Goal: Information Seeking & Learning: Find specific fact

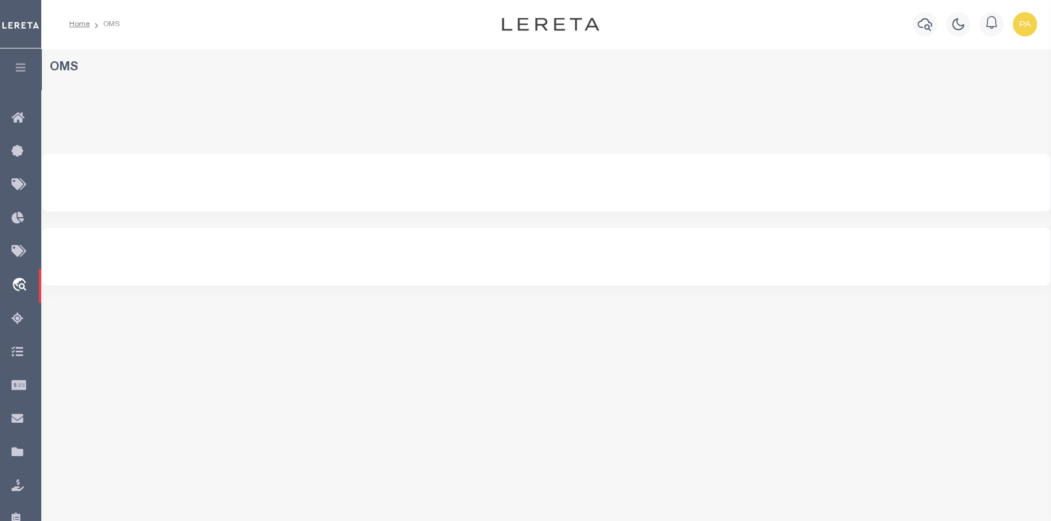
select select "200"
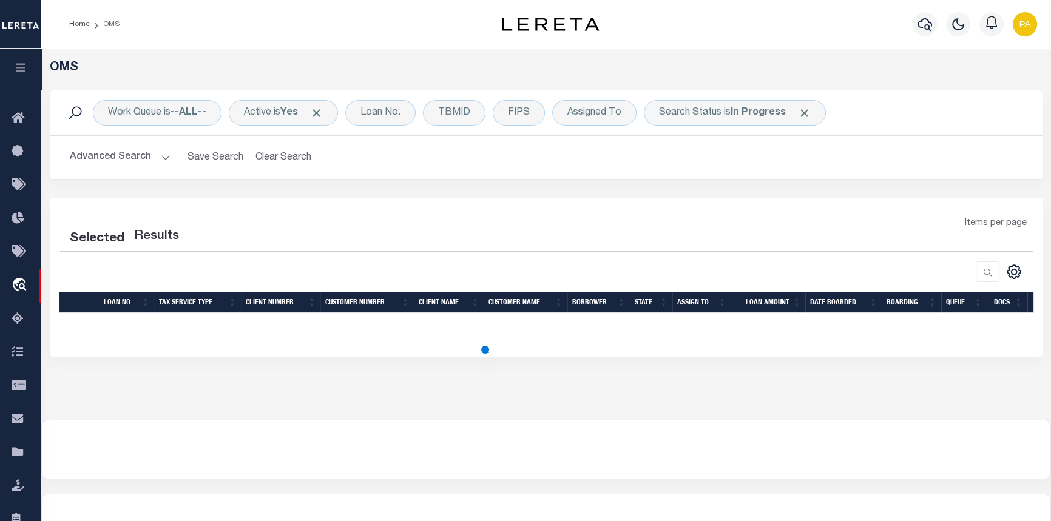
select select "200"
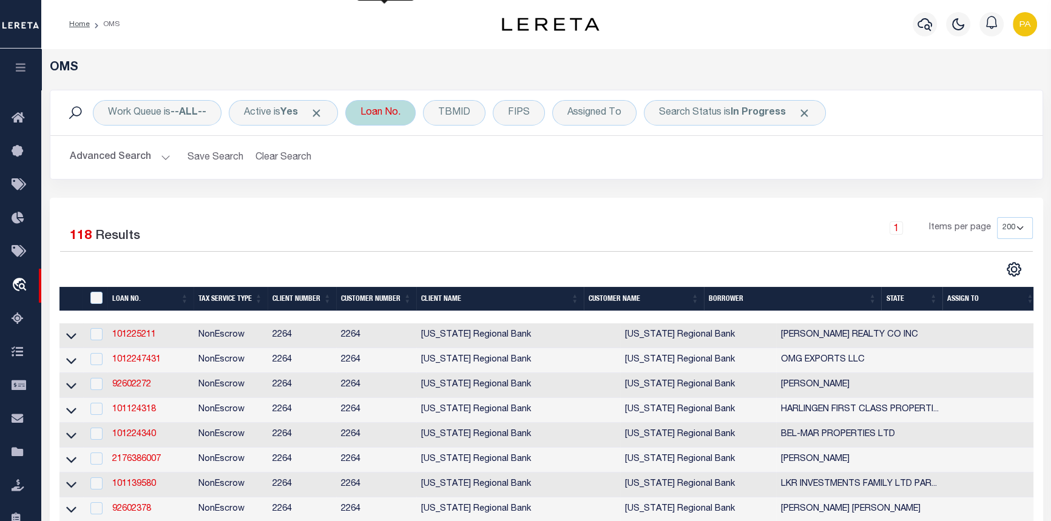
click at [379, 116] on div "Loan No." at bounding box center [380, 112] width 70 height 25
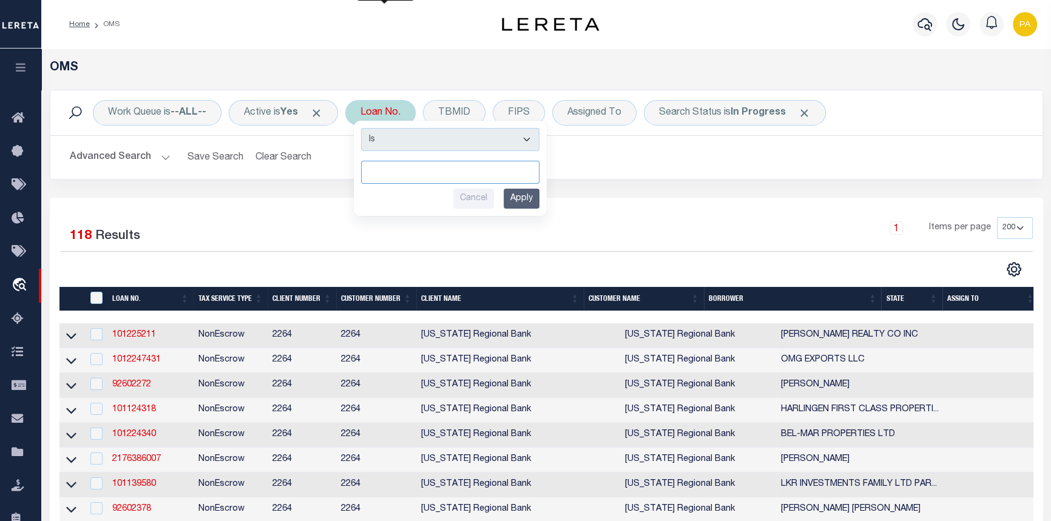
click at [385, 175] on input "text" at bounding box center [450, 172] width 178 height 23
type input "90000149"
click at [527, 207] on input "Apply" at bounding box center [522, 199] width 36 height 20
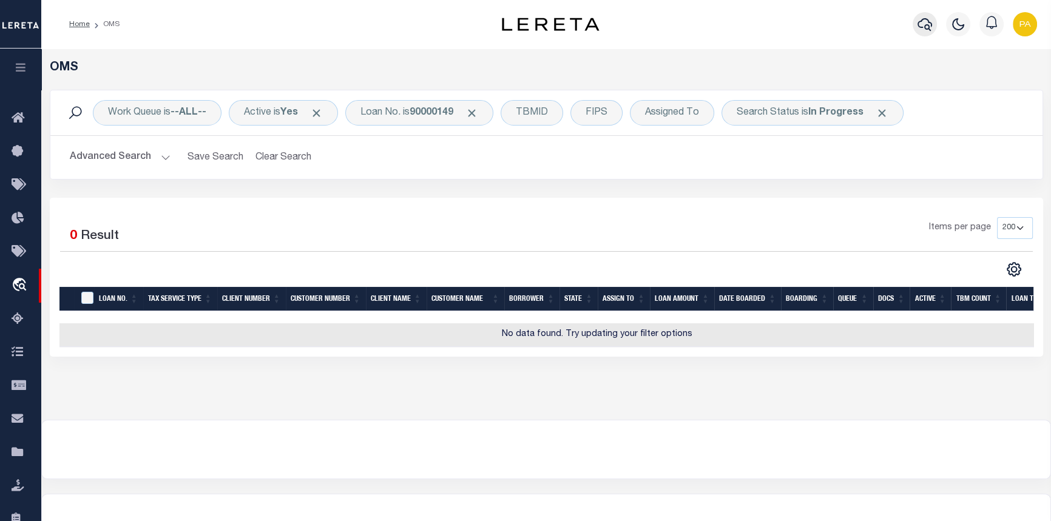
click at [933, 24] on button "button" at bounding box center [924, 24] width 24 height 24
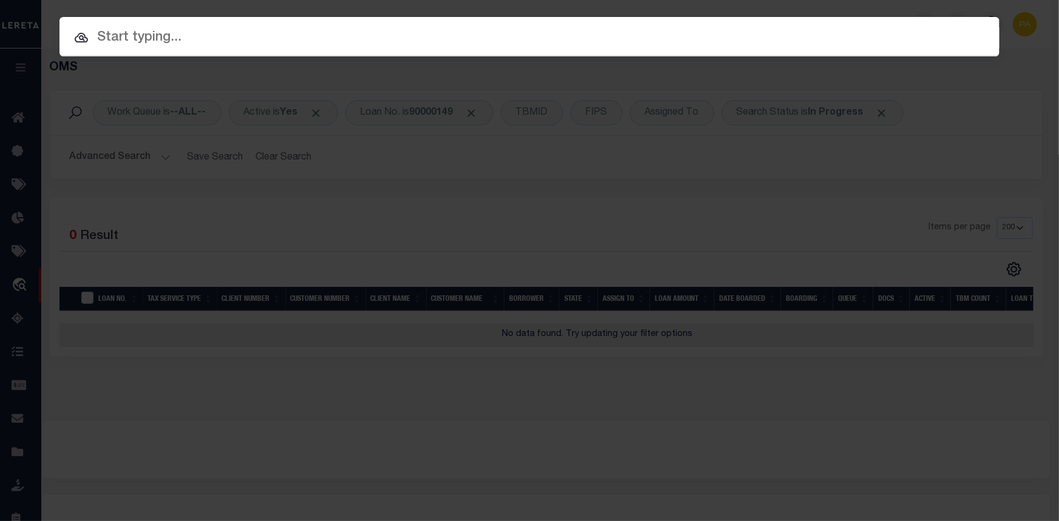
click at [152, 37] on input "text" at bounding box center [529, 37] width 940 height 21
paste input "64-002-023-300-13"
type input "64-002-023-300-13"
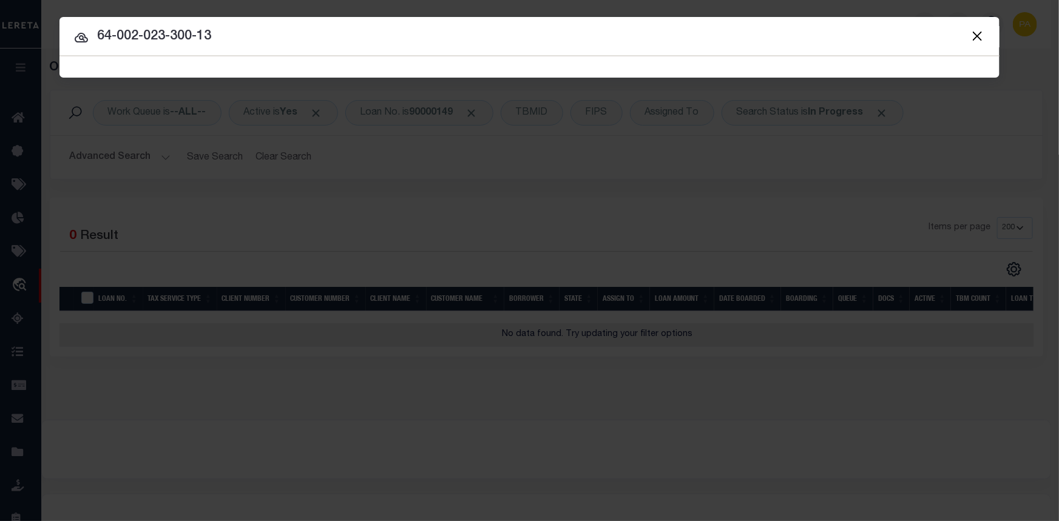
click at [973, 38] on button "Close" at bounding box center [977, 36] width 16 height 16
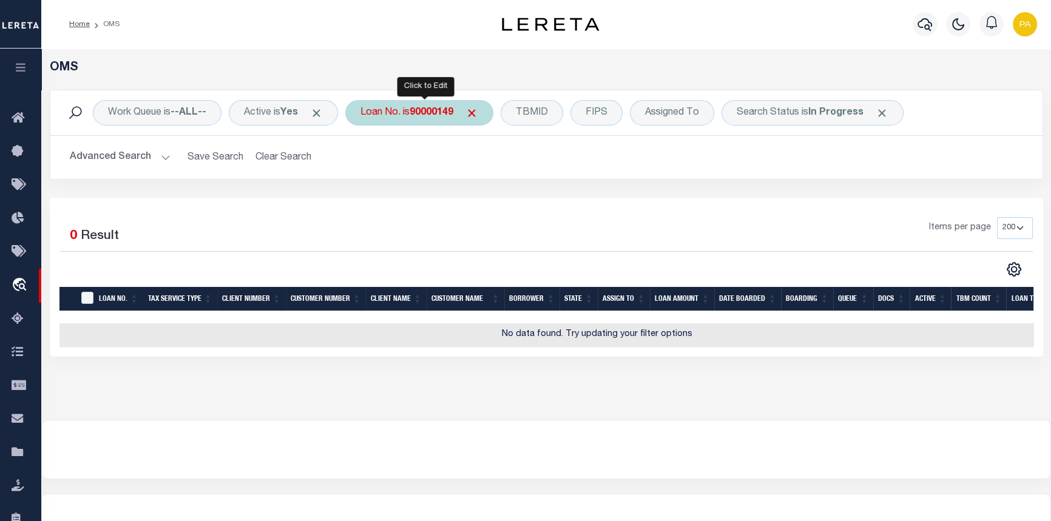
click at [440, 113] on b "90000149" at bounding box center [431, 113] width 44 height 10
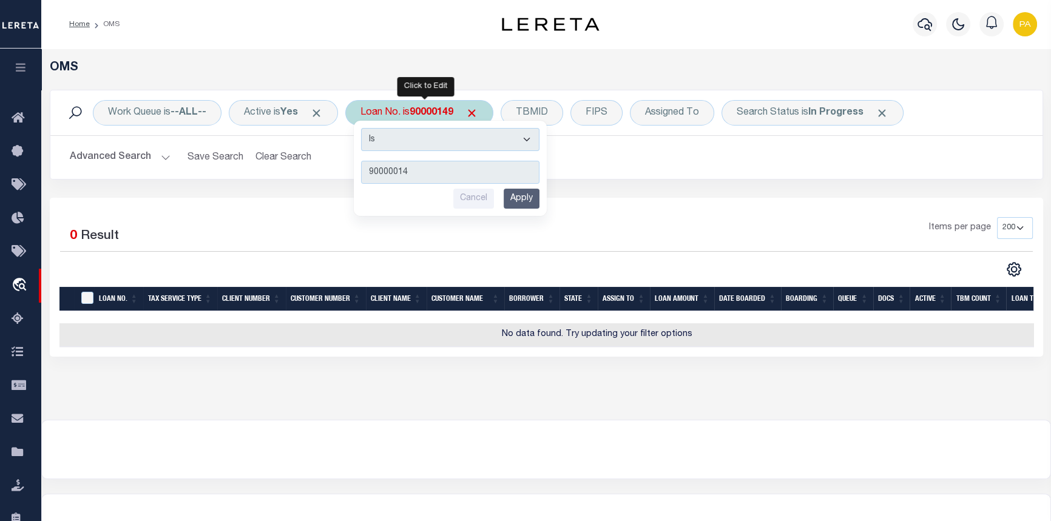
type input "900000149"
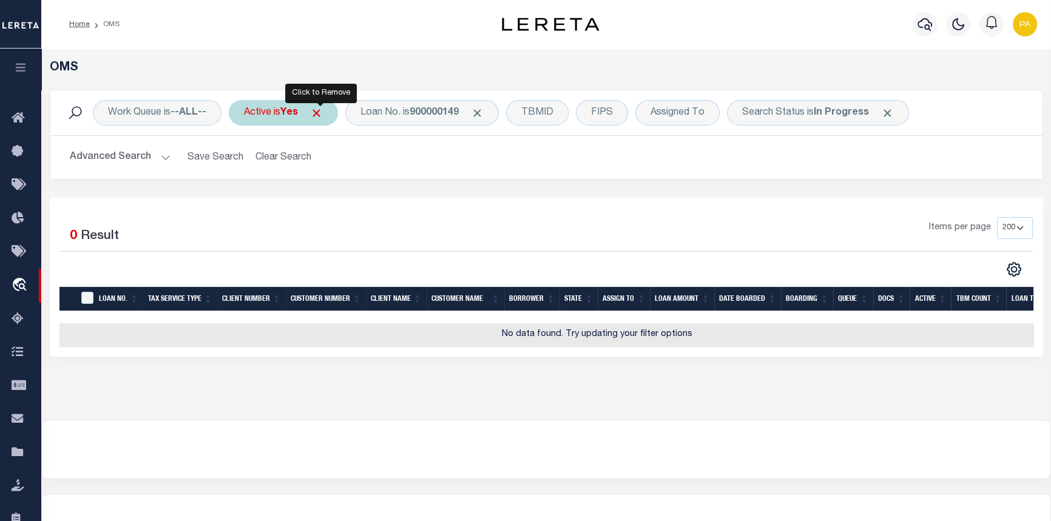
click at [318, 113] on span "Click to Remove" at bounding box center [316, 113] width 13 height 13
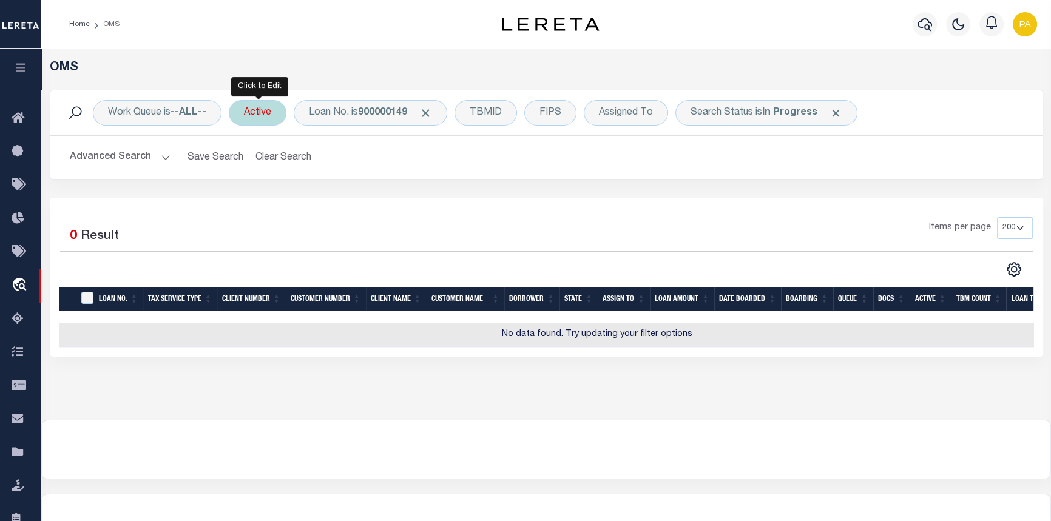
click at [273, 118] on div "Active" at bounding box center [258, 112] width 58 height 25
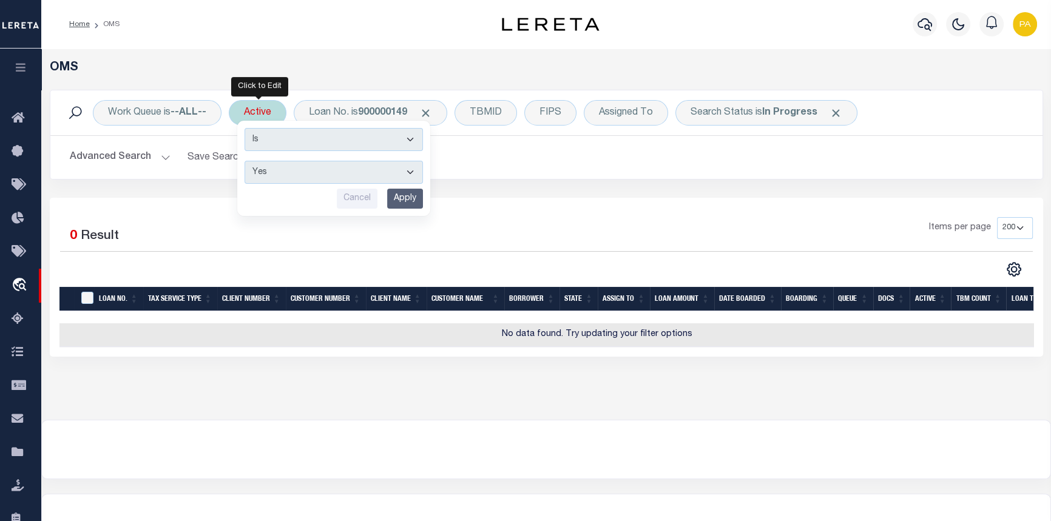
click at [409, 168] on select "Yes No" at bounding box center [333, 172] width 178 height 23
select select "false"
click at [246, 161] on select "Yes No" at bounding box center [333, 172] width 178 height 23
click at [400, 200] on input "Apply" at bounding box center [405, 199] width 36 height 20
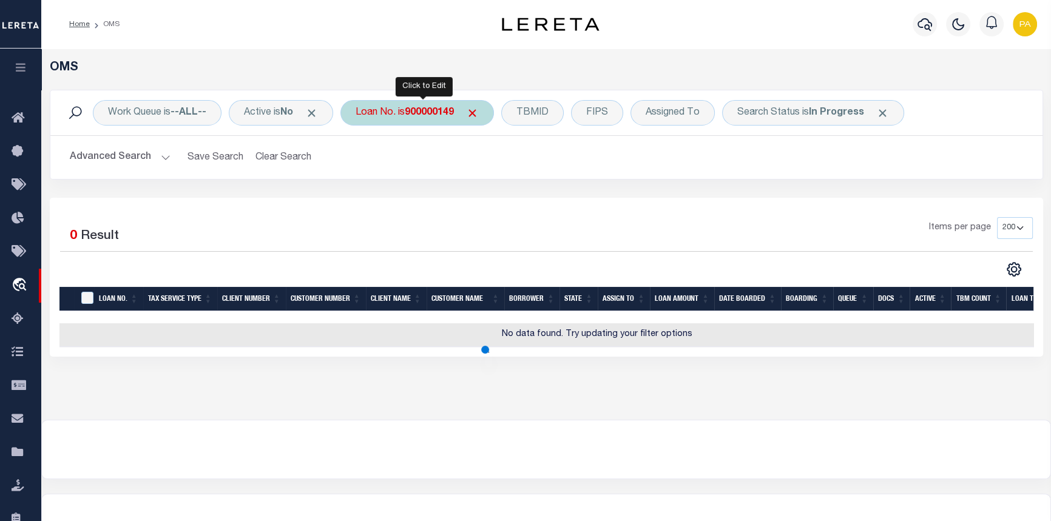
click at [431, 115] on b "900000149" at bounding box center [429, 113] width 49 height 10
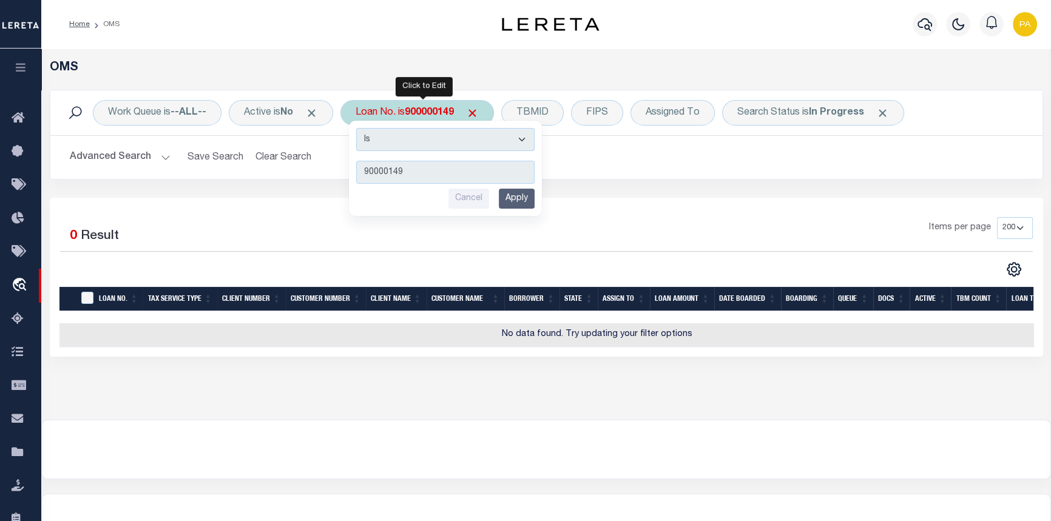
type input "90000149"
click at [532, 201] on input "Apply" at bounding box center [517, 199] width 36 height 20
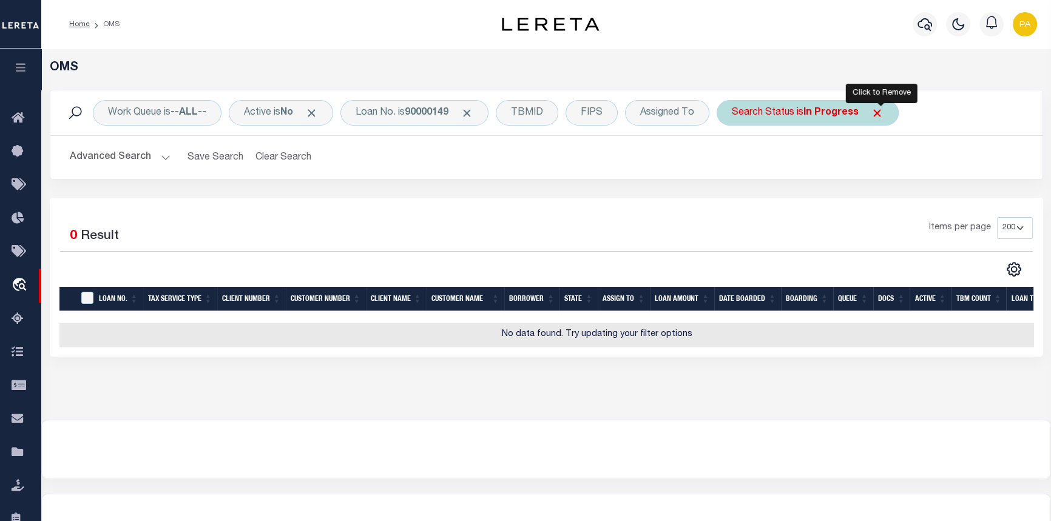
click at [883, 115] on span "Click to Remove" at bounding box center [877, 113] width 13 height 13
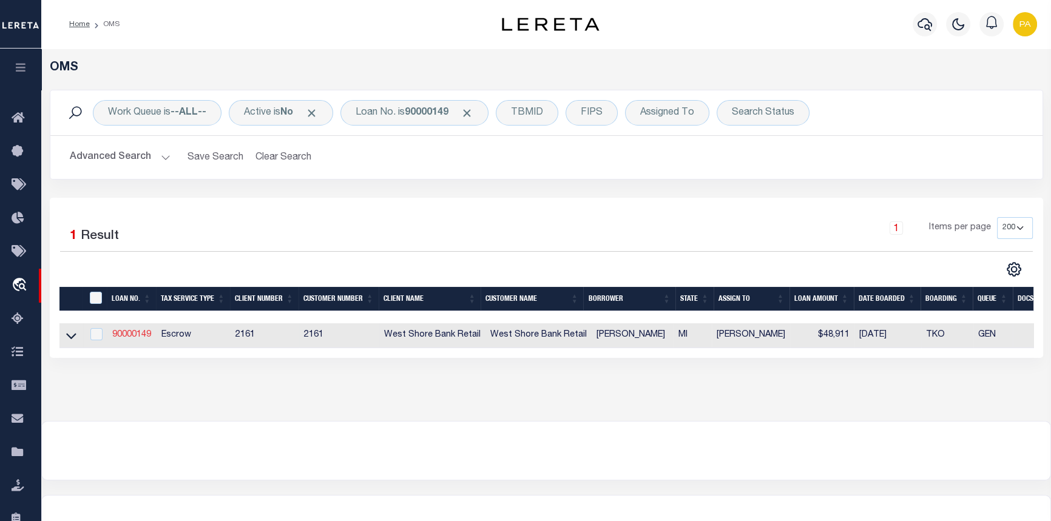
click at [126, 338] on link "90000149" at bounding box center [131, 335] width 39 height 8
type input "90000149"
type input "KENNETH W CRASE"
select select "False"
select select
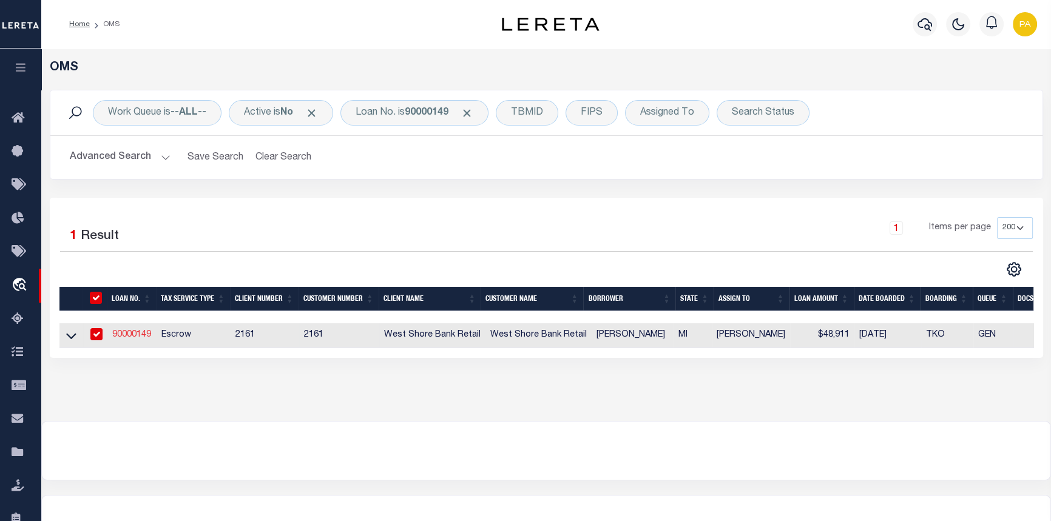
select select
select select "100"
select select "Escrow"
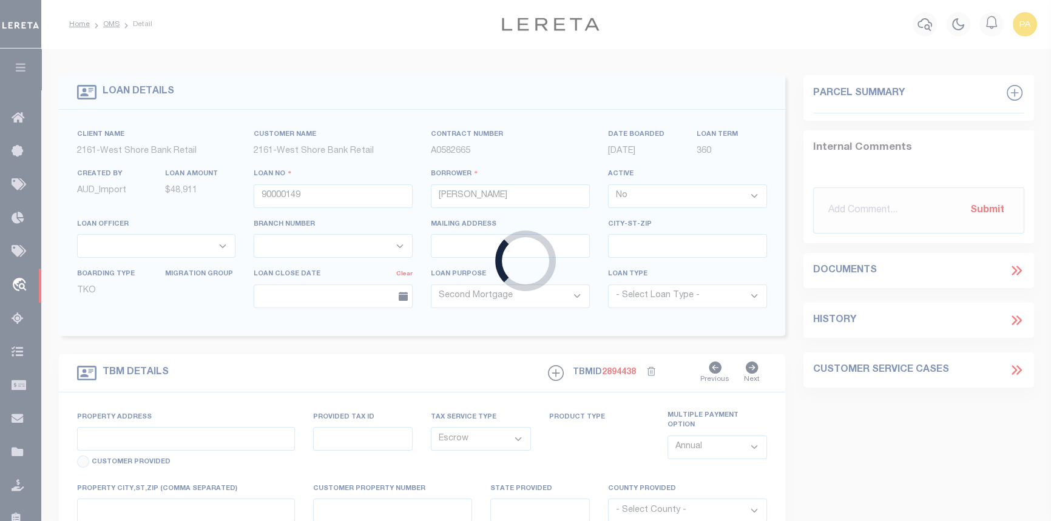
select select "4567"
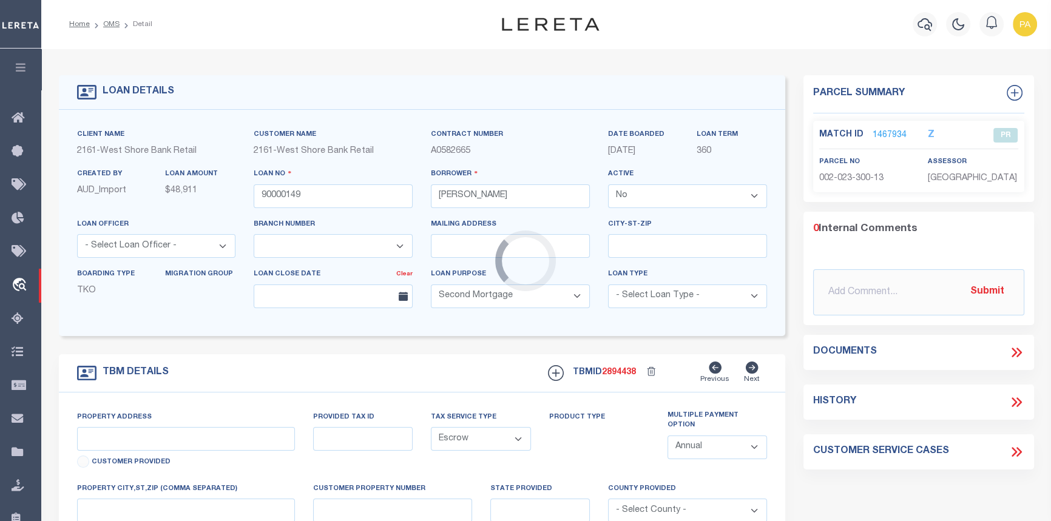
type input "VACANT LAND 96TH & MONROE RD"
type input "64-002-023-300-13"
select select
type input "PENTWATER MI 494490000"
type input "MI"
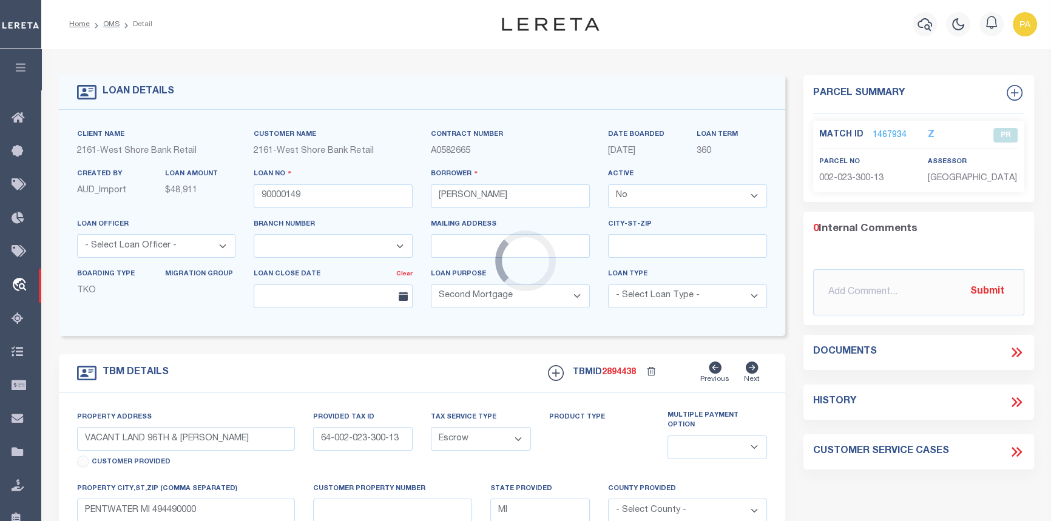
select select
type textarea "64-002-023-300-01"
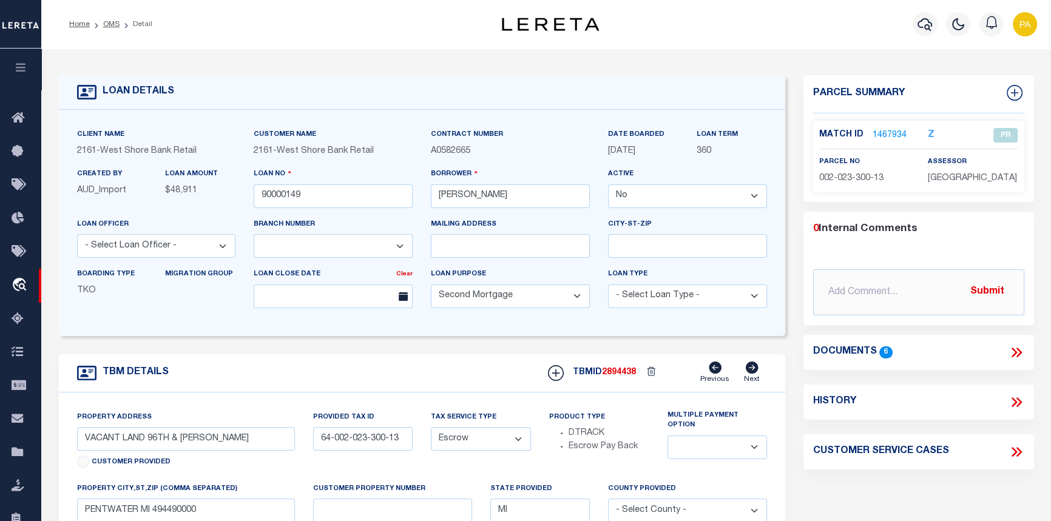
click at [753, 196] on select "Yes No" at bounding box center [687, 196] width 159 height 24
select select "True"
click at [612, 186] on select "Yes No" at bounding box center [687, 196] width 159 height 24
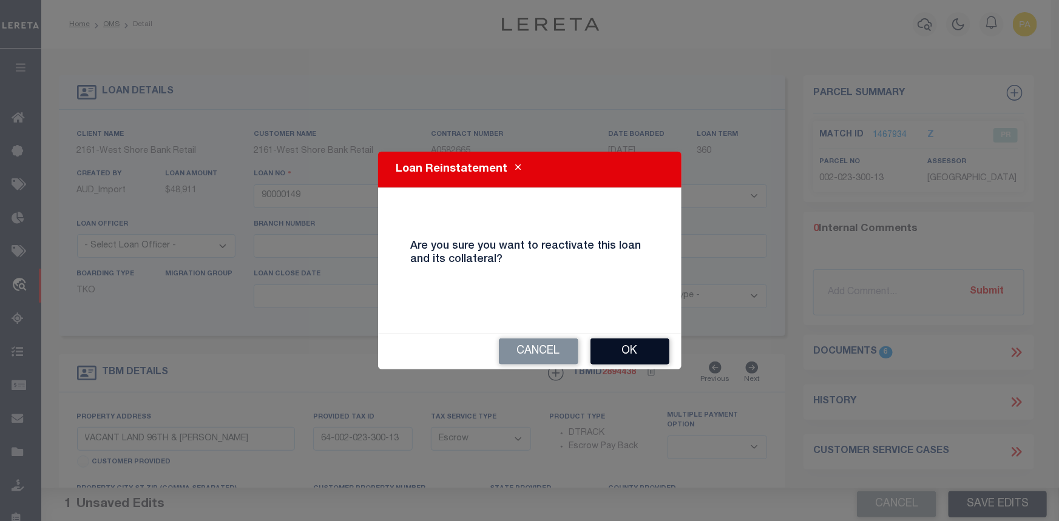
click at [639, 355] on button "Ok" at bounding box center [629, 352] width 79 height 26
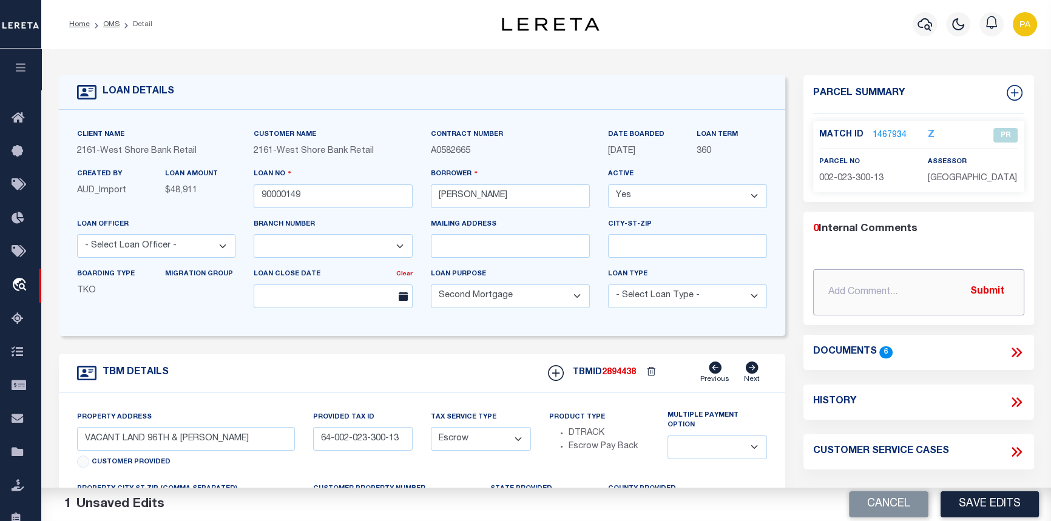
click at [831, 285] on input "text" at bounding box center [918, 292] width 211 height 46
type input "10/07/2025 Loan activated per Myrna M. to process refund."
click at [988, 289] on button "Submit" at bounding box center [987, 292] width 50 height 25
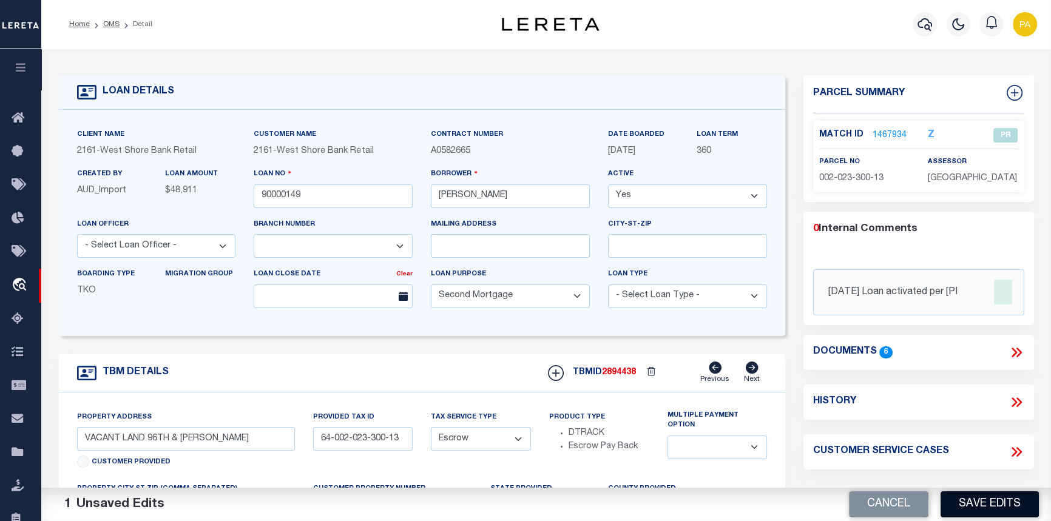
click at [994, 500] on button "Save Edits" at bounding box center [989, 504] width 98 height 26
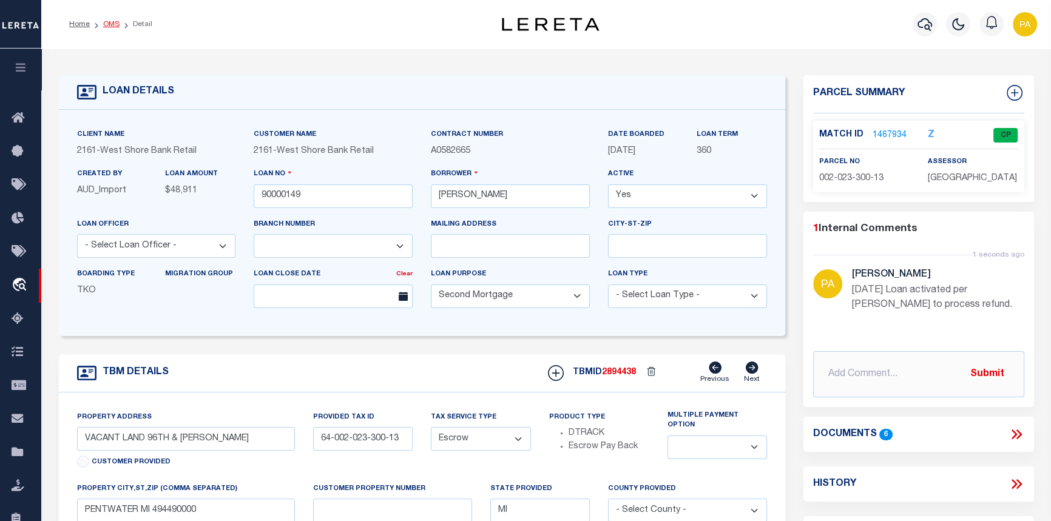
click at [104, 24] on link "OMS" at bounding box center [111, 24] width 16 height 7
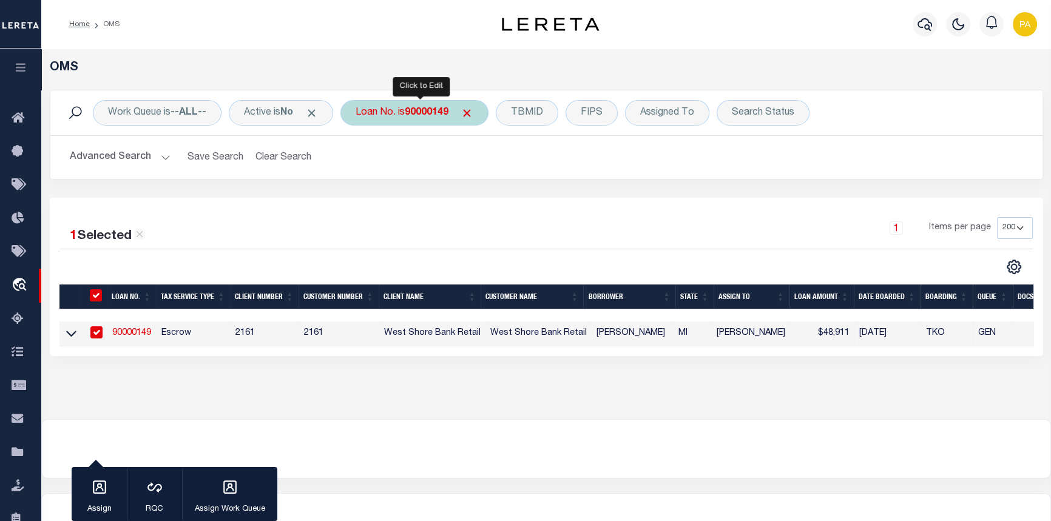
click at [416, 113] on b "90000149" at bounding box center [427, 113] width 44 height 10
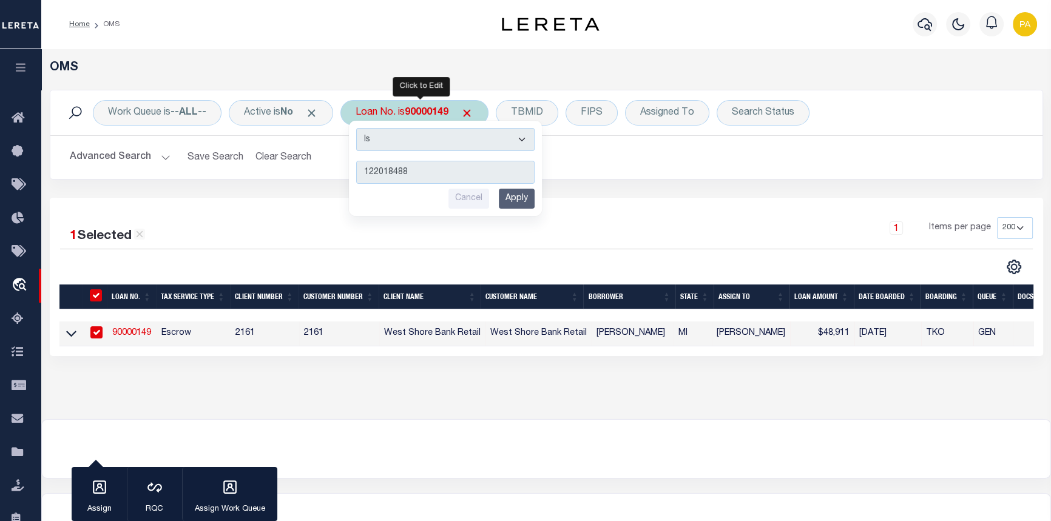
type input "1220184886"
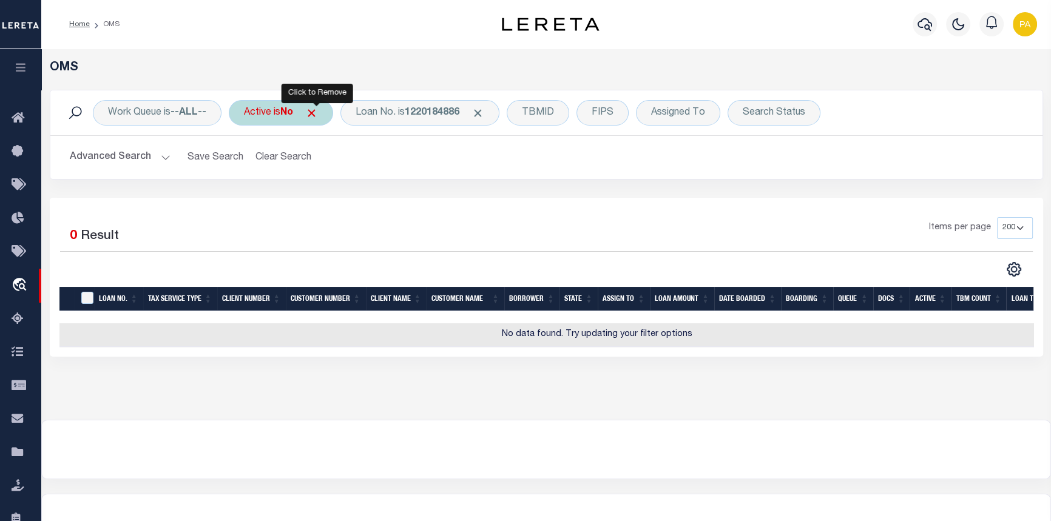
click at [318, 114] on span "Click to Remove" at bounding box center [311, 113] width 13 height 13
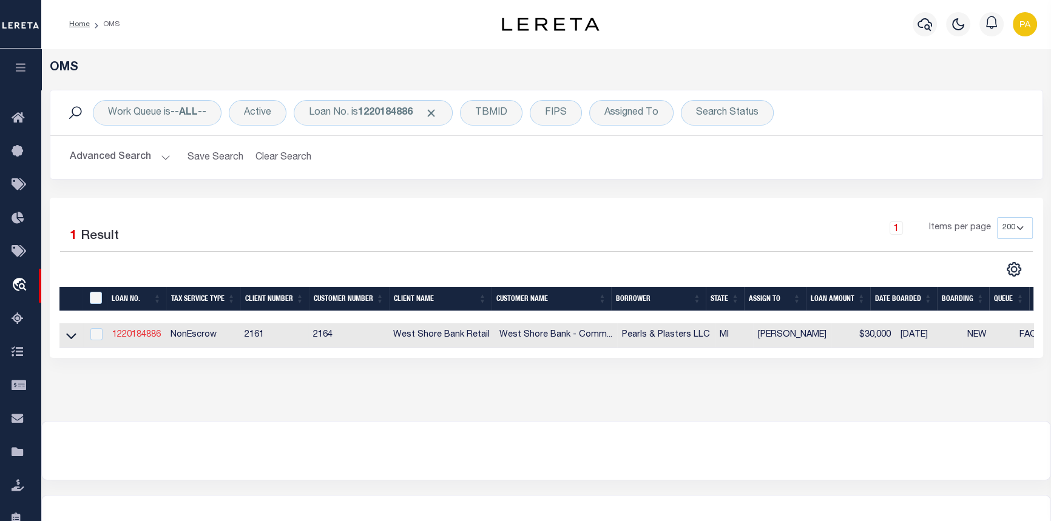
click at [130, 335] on link "1220184886" at bounding box center [136, 335] width 49 height 8
type input "1220184886"
type input "Pearls & Plasters LLC"
select select
type input "09/23/2025"
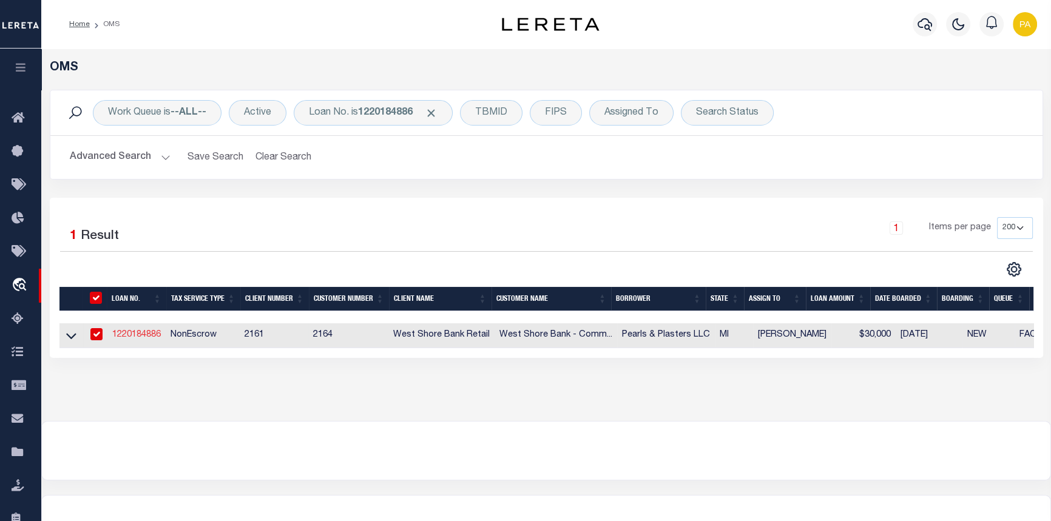
select select
select select "20"
select select "NonEscrow"
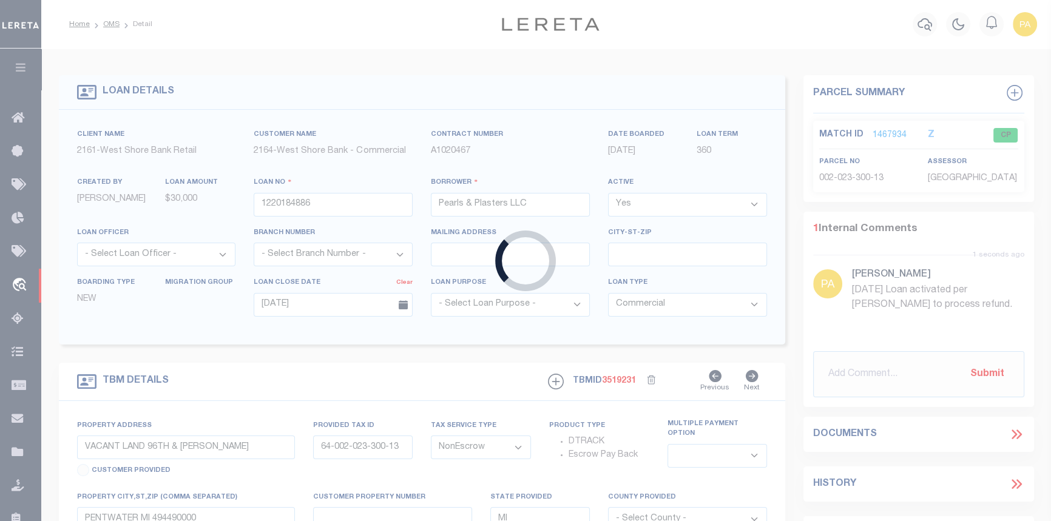
type input "105 WATER ST"
type input "051-480-030-00"
type input "LUDINGTON MI 49431-2535"
type input "051-480-030-00"
select select
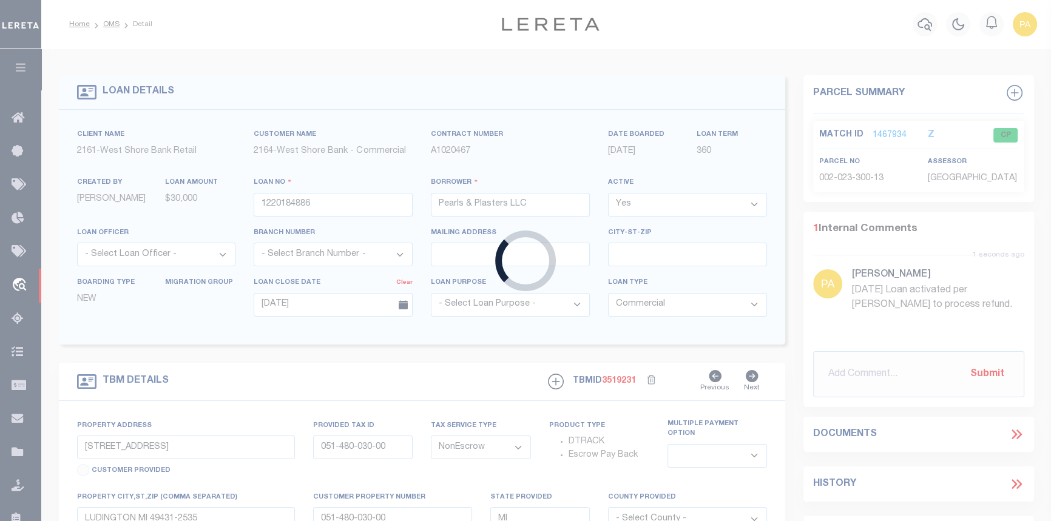
type textarea "The land situated in the City of Ludington, County of Mason, and State of Michi…"
select select "2"
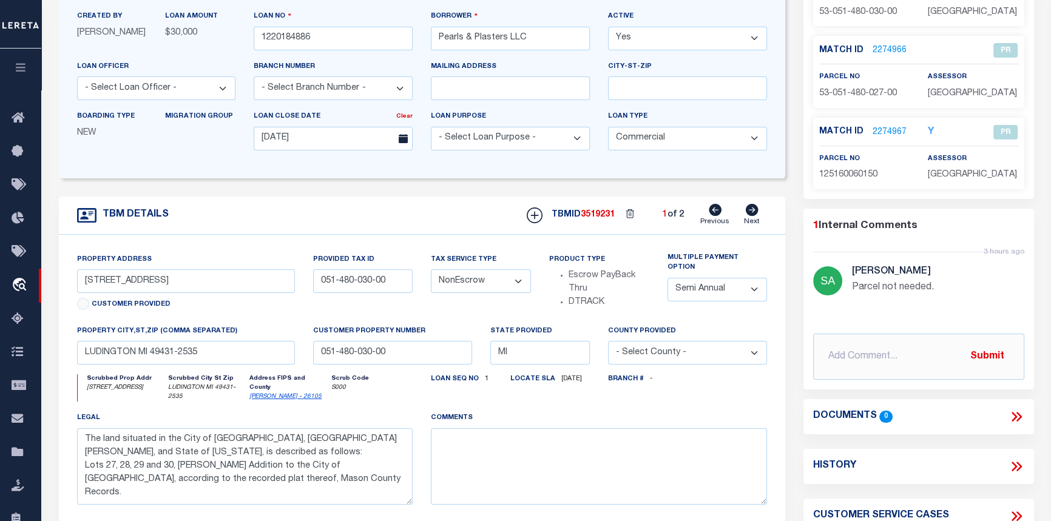
scroll to position [165, 0]
click at [756, 216] on icon at bounding box center [752, 211] width 13 height 12
type input "107 WATER ST"
type input "051-480-027-00"
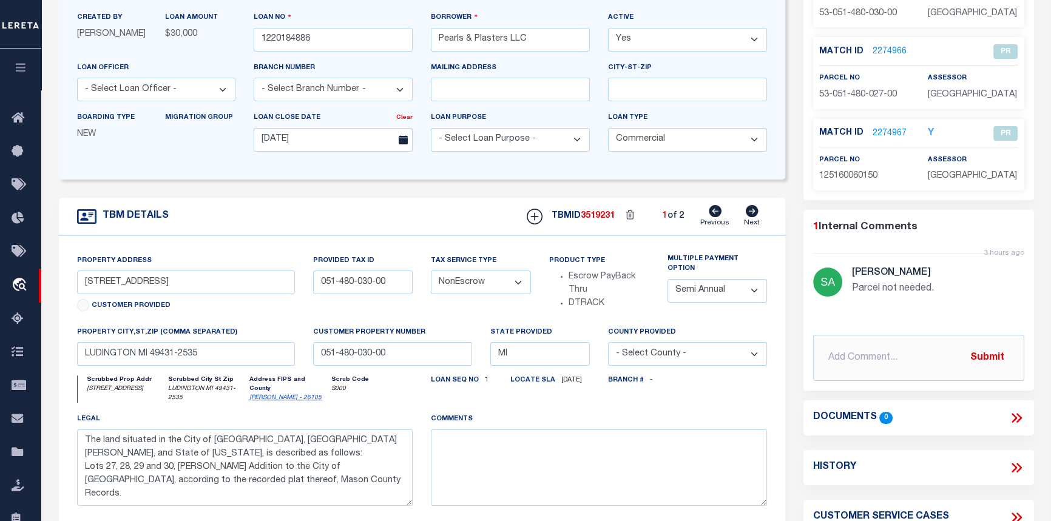
type textarea "The land situated in the City of Ludington, County of Mason, and State of Michi…"
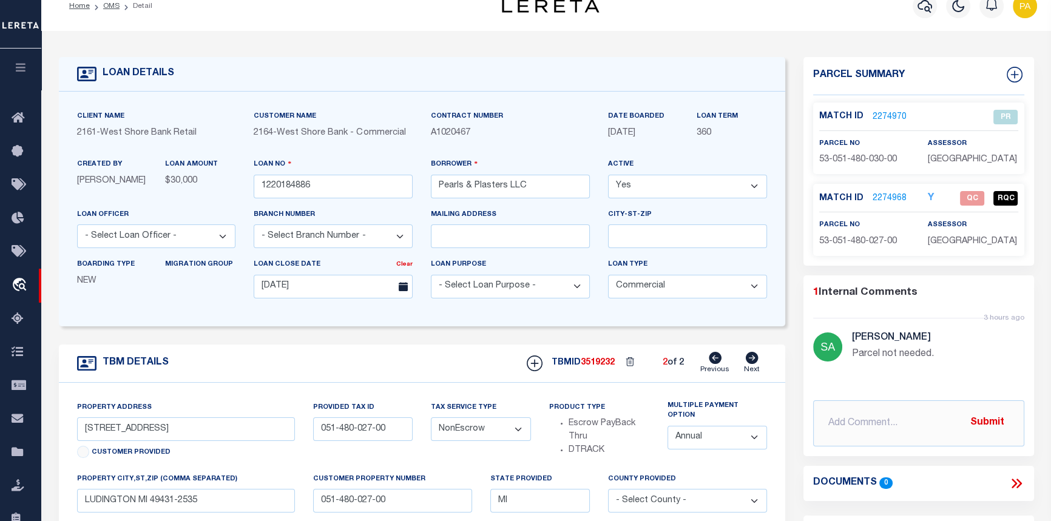
scroll to position [0, 0]
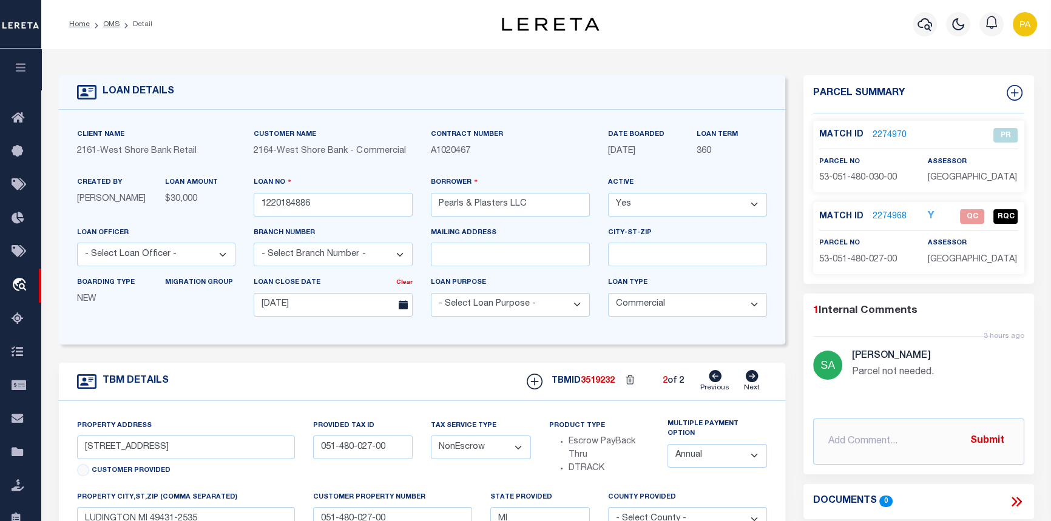
click at [886, 218] on link "2274968" at bounding box center [889, 217] width 34 height 13
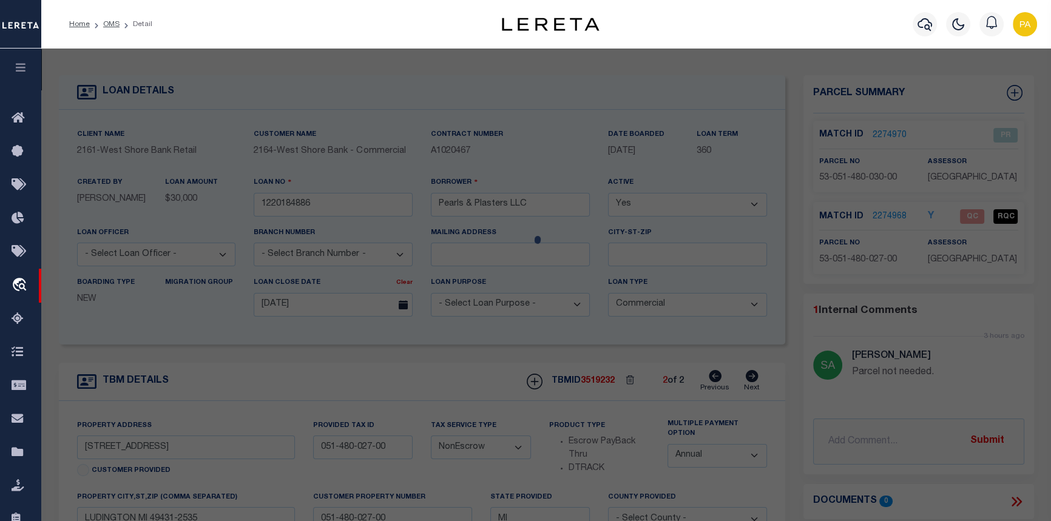
checkbox input "false"
select select "QC"
select select "099"
type input "PEARLS&PLASTER LLC"
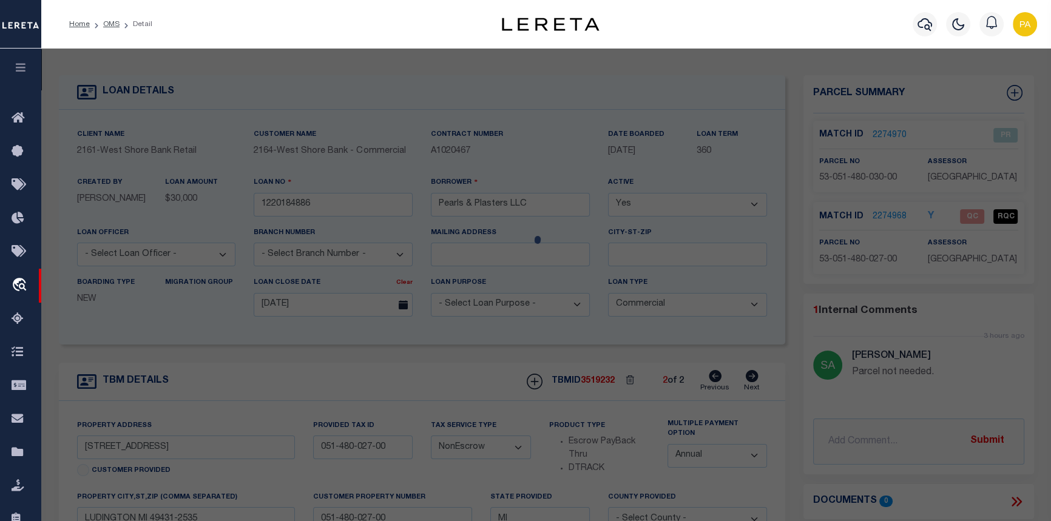
select select "AGW"
select select "LEG"
type input "107 WATER ST"
type input "LUDINGTON, MI 49431"
type textarea "SMITH'S ADDITION LOTS 27 & 28 & E 1/2 OF LOT 29."
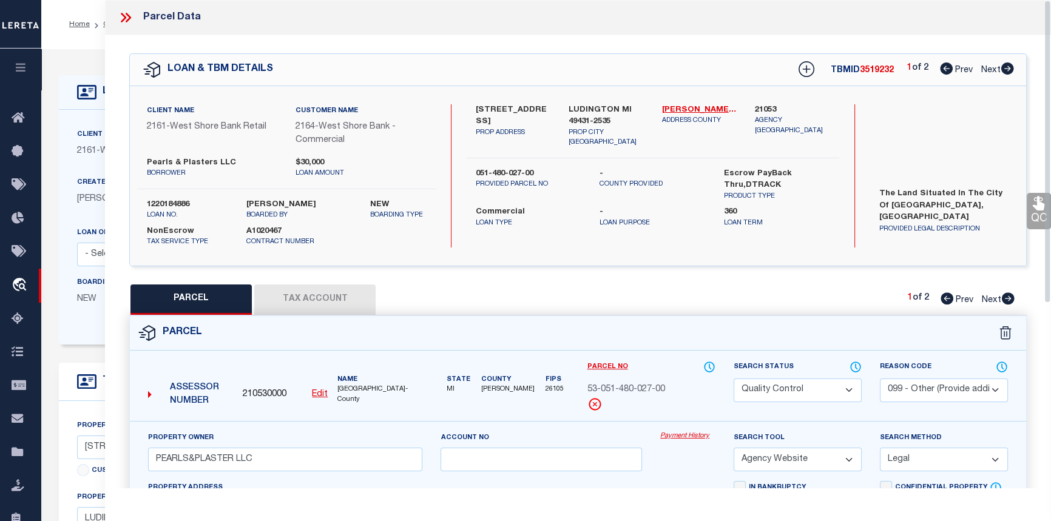
click at [124, 18] on icon at bounding box center [123, 18] width 5 height 10
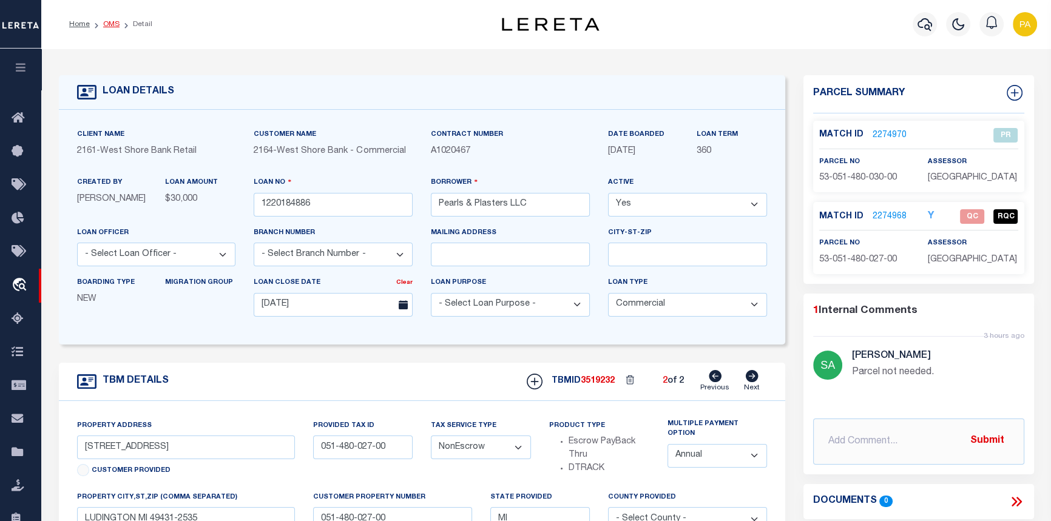
click at [108, 24] on link "OMS" at bounding box center [111, 24] width 16 height 7
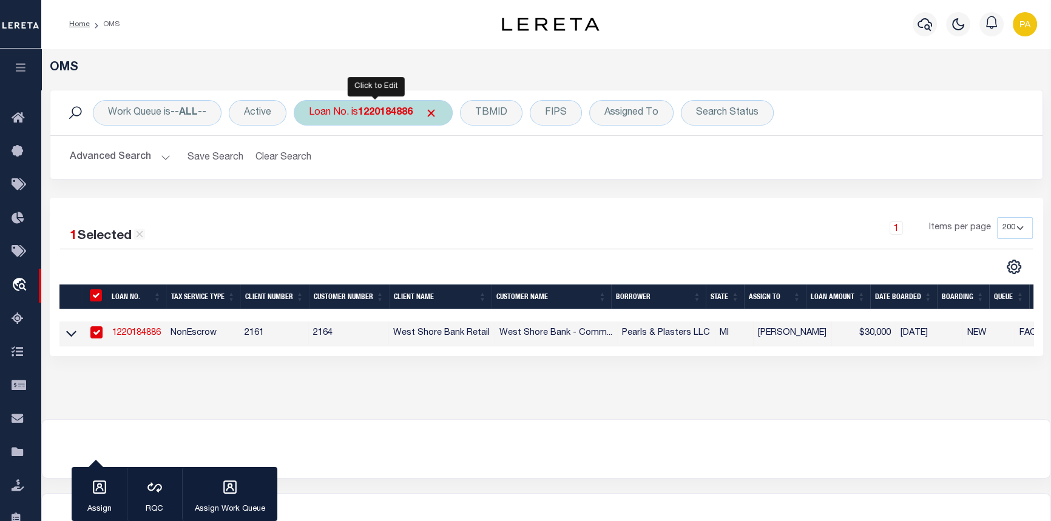
click at [405, 115] on b "1220184886" at bounding box center [385, 113] width 55 height 10
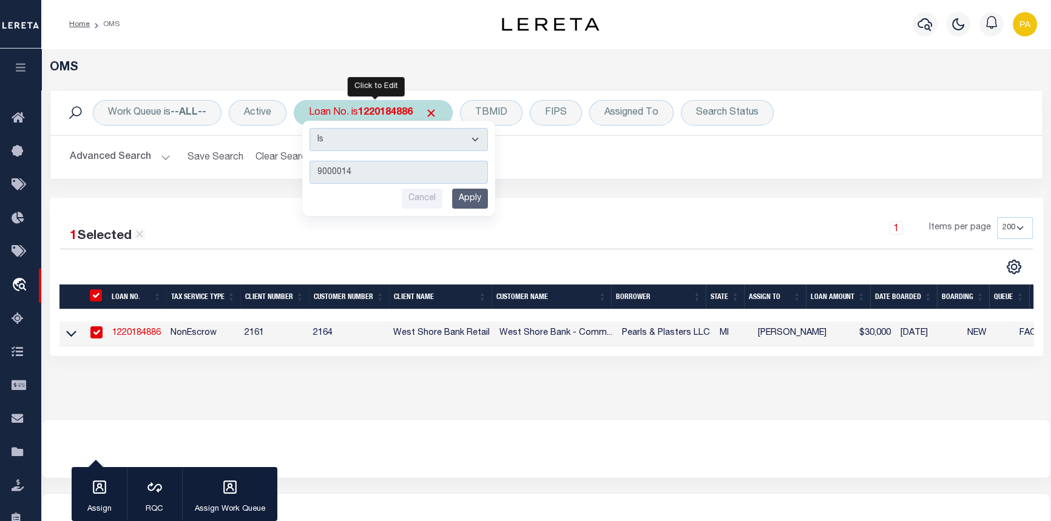
type input "90000149"
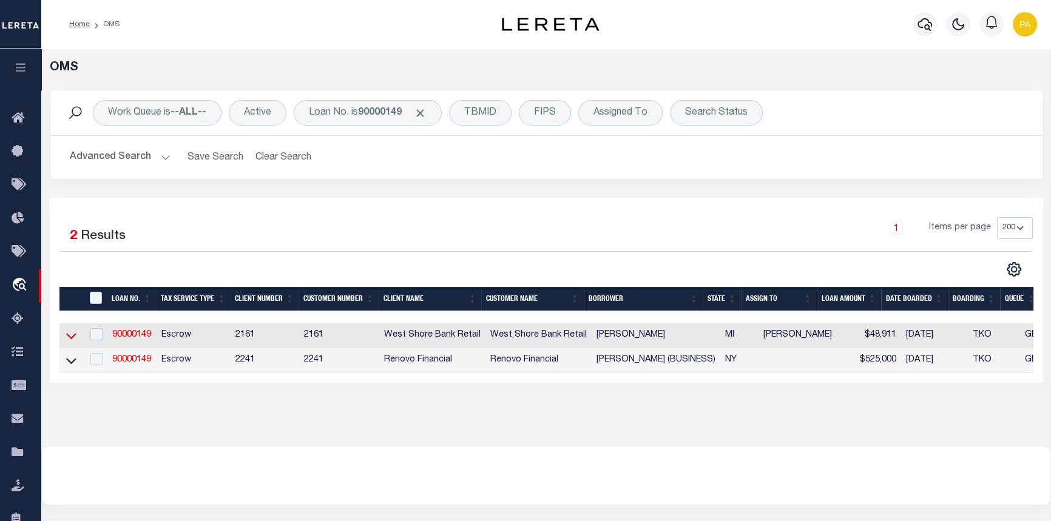
click at [70, 342] on icon at bounding box center [71, 335] width 10 height 13
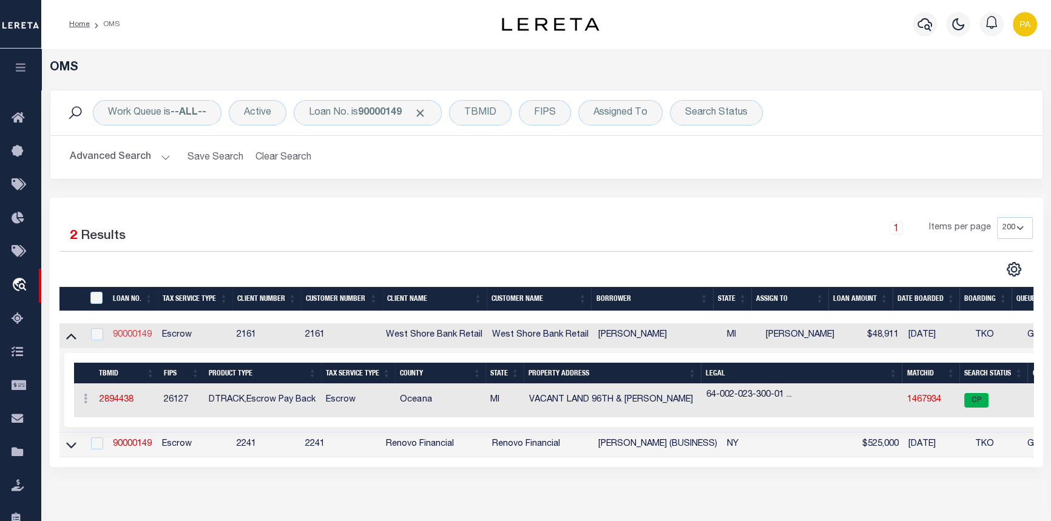
click at [136, 334] on link "90000149" at bounding box center [132, 335] width 39 height 8
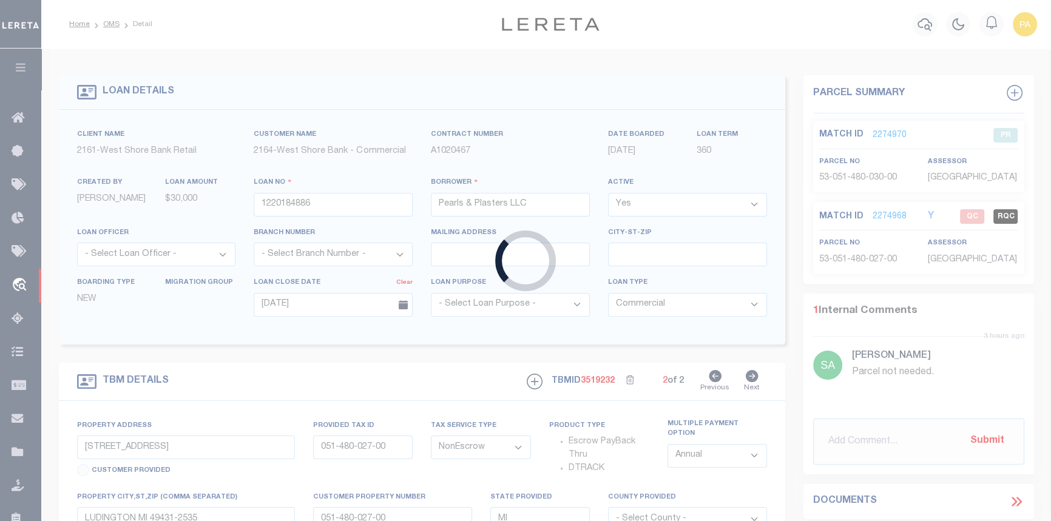
type input "90000149"
type input "KENNETH W CRASE"
select select
select select "100"
select select
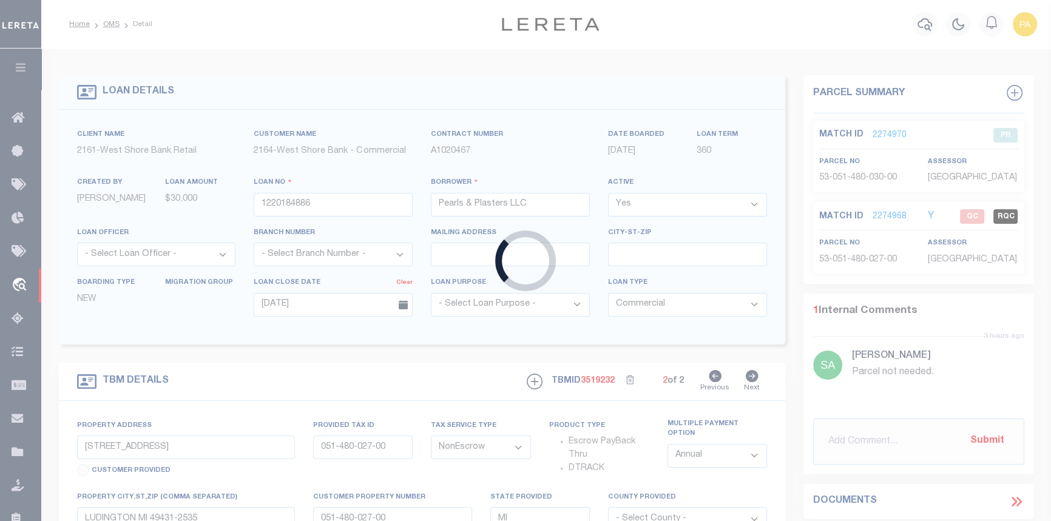
select select "Escrow"
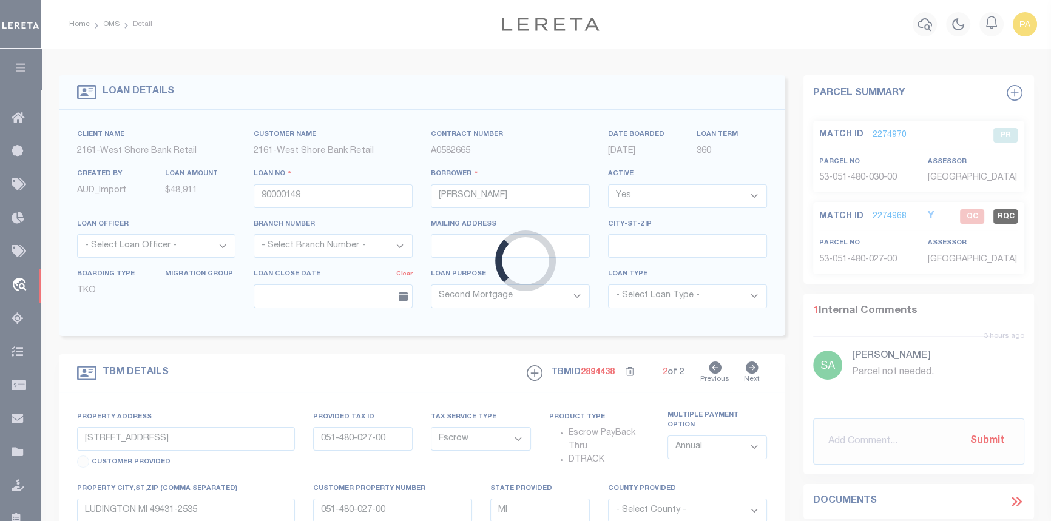
type input "VACANT LAND 96TH & MONROE RD"
type input "64-002-023-300-13"
type input "PENTWATER MI 494490000"
type textarea "64-002-023-300-01"
select select "4567"
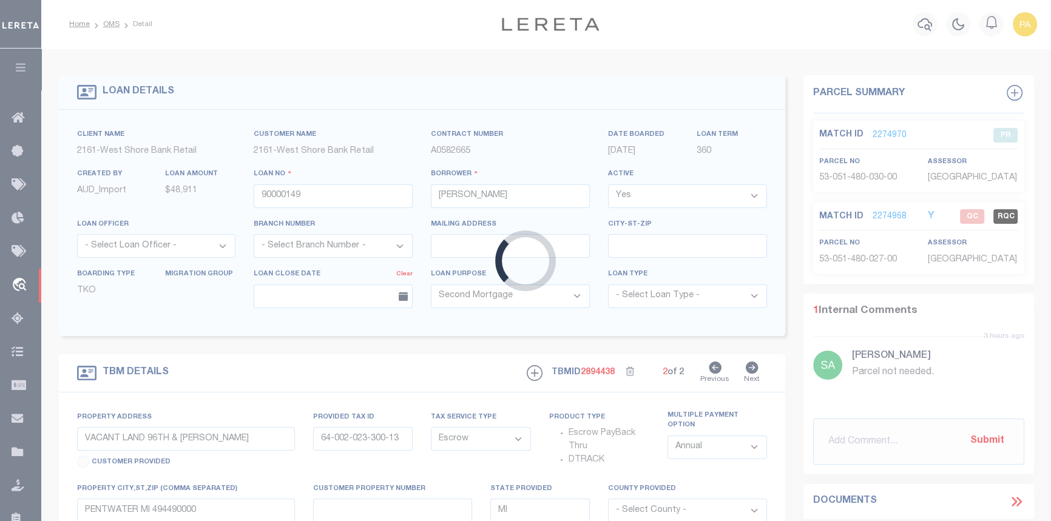
select select
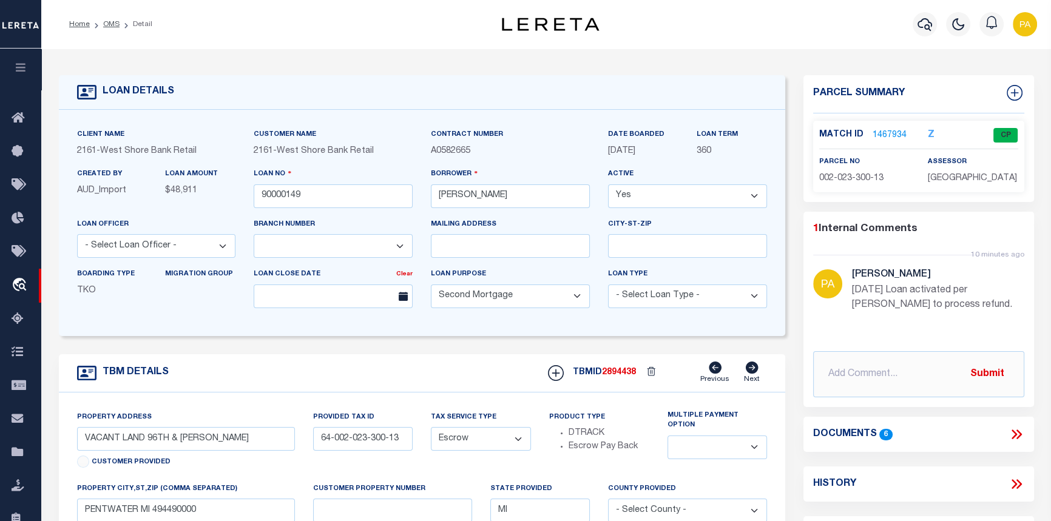
click at [754, 197] on select "Yes No" at bounding box center [687, 196] width 159 height 24
select select "False"
click at [612, 186] on select "Yes No" at bounding box center [687, 196] width 159 height 24
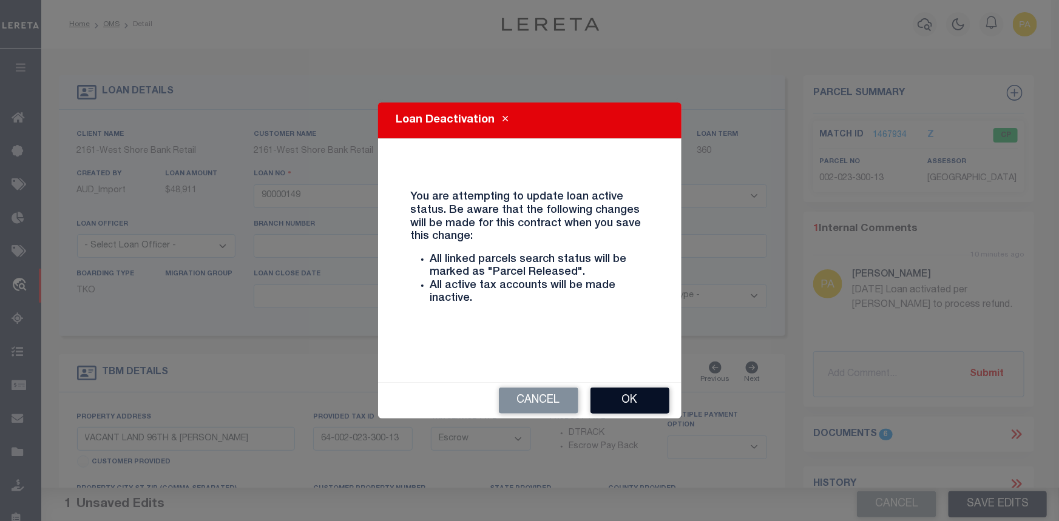
click at [622, 397] on button "Ok" at bounding box center [629, 401] width 79 height 26
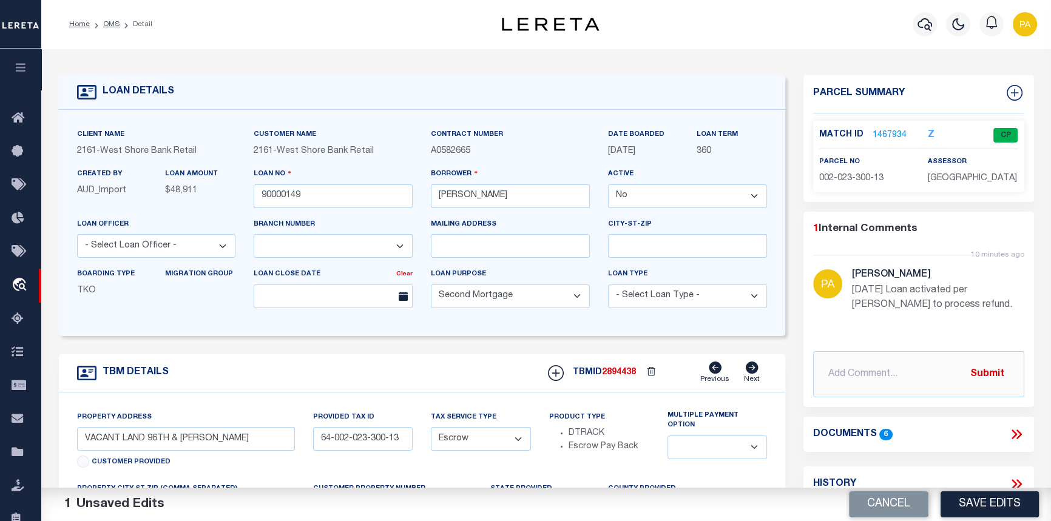
click at [121, 25] on li "Detail" at bounding box center [136, 24] width 33 height 11
click at [109, 24] on link "OMS" at bounding box center [111, 24] width 16 height 7
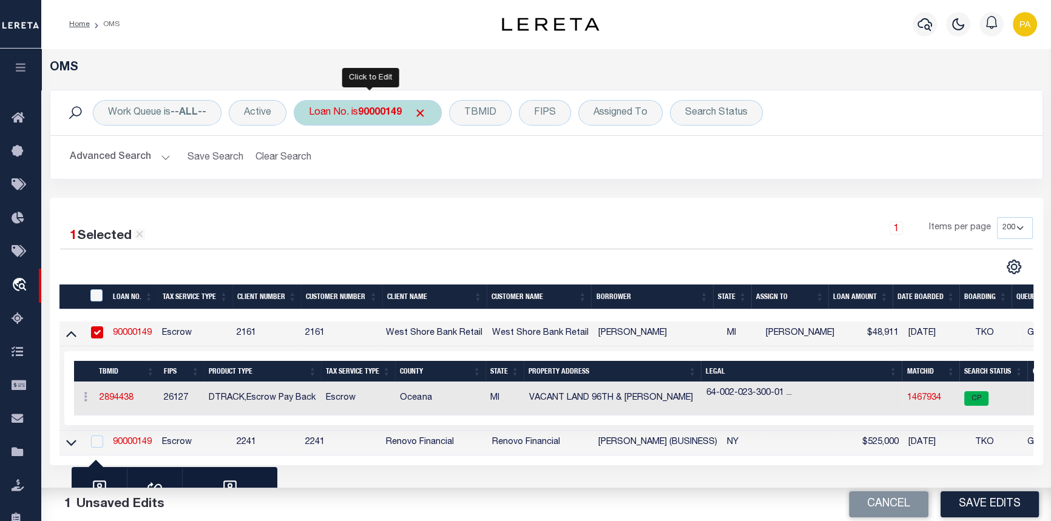
click at [352, 116] on div "Loan No. is 90000149" at bounding box center [368, 112] width 148 height 25
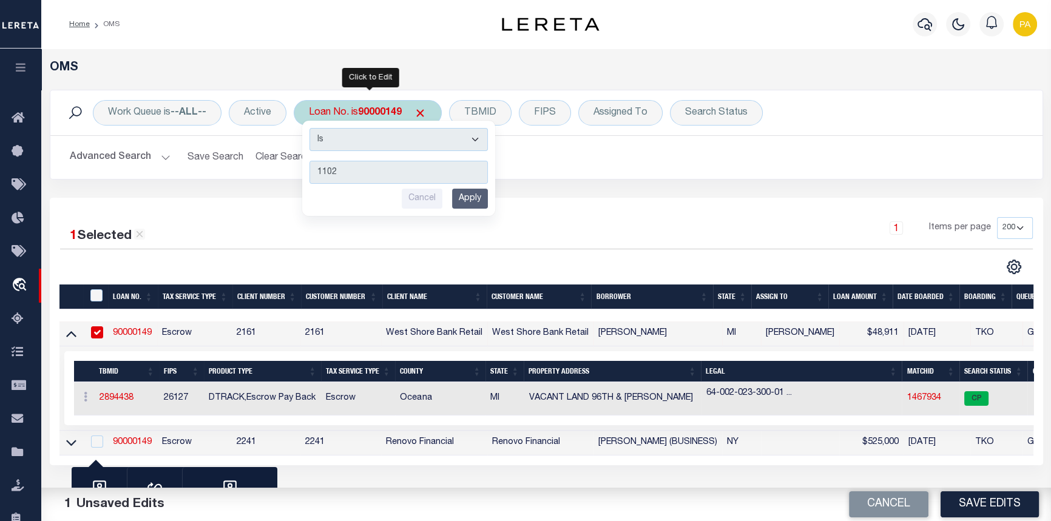
type input "11026"
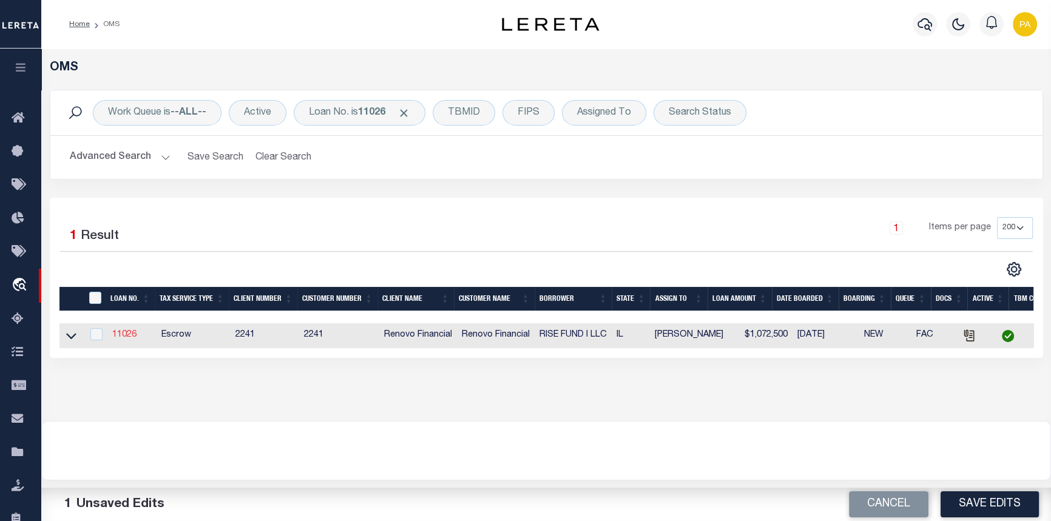
click at [127, 339] on link "11026" at bounding box center [124, 335] width 24 height 8
type input "11026"
type input "RISE FUND I LLC"
select select "True"
select select
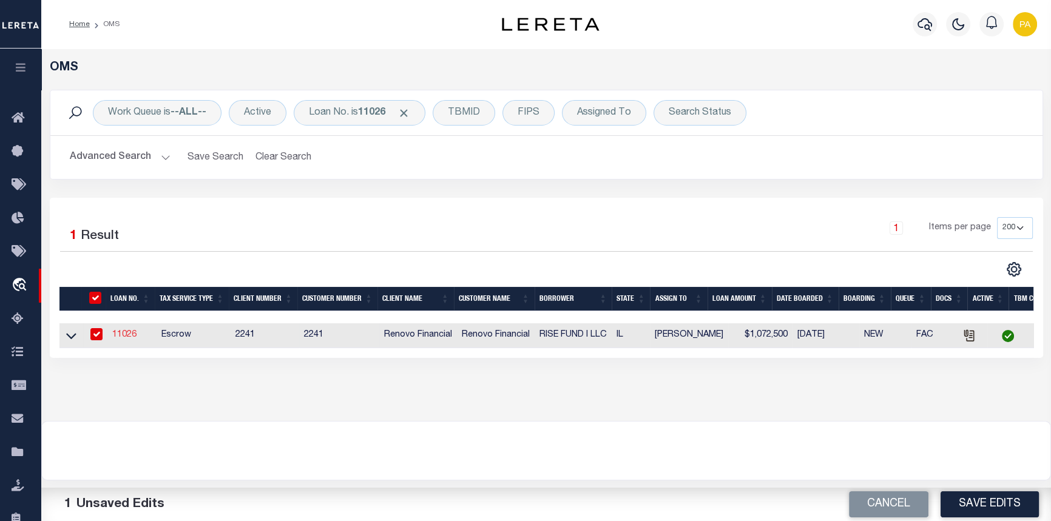
type input "431 S. Dearborn St #508"
type input "Chicago IL 60605"
select select "10"
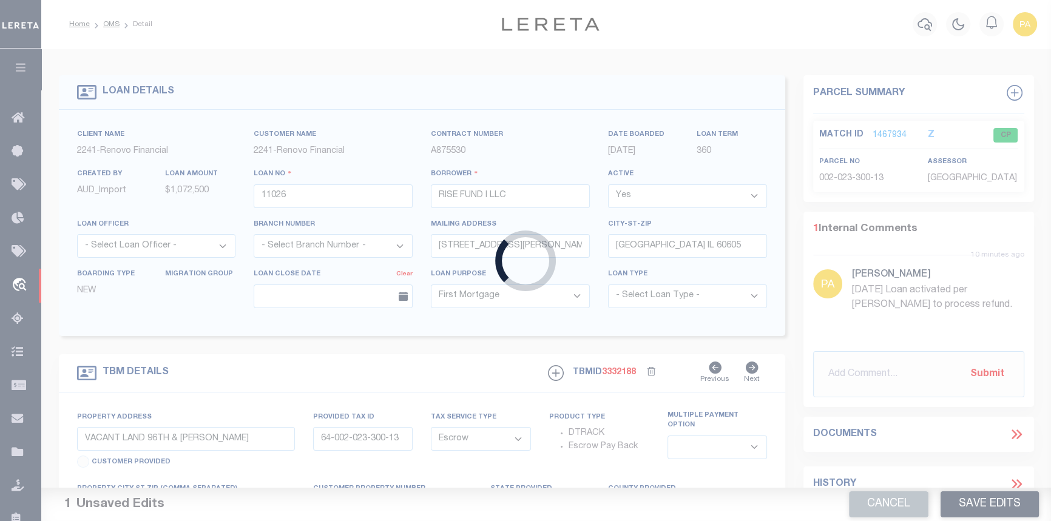
select select "25066"
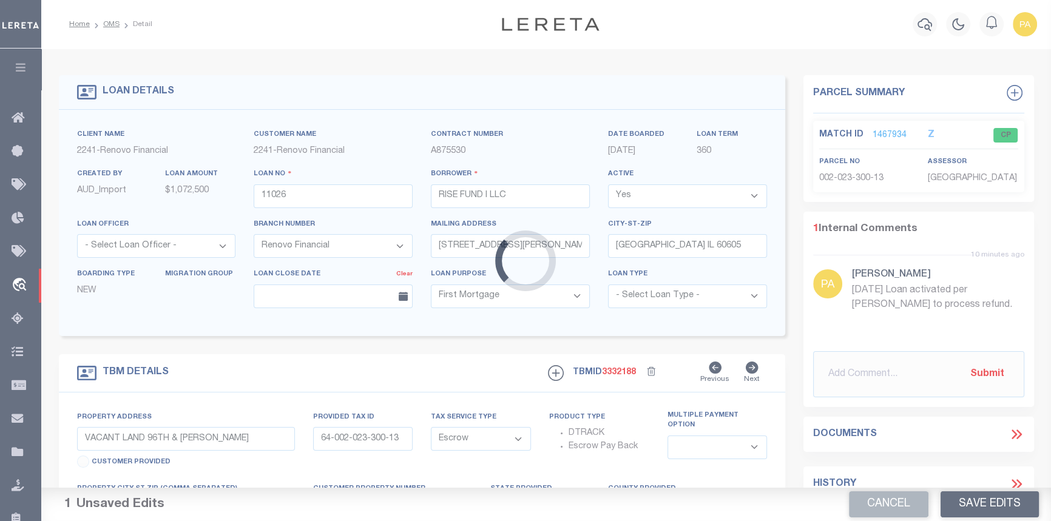
type input "6339-6341 South Woodlawn Avenue"
select select
type input "Chicago, IL 60637"
type input "a0k8Y00000jcn8b"
type input "IL"
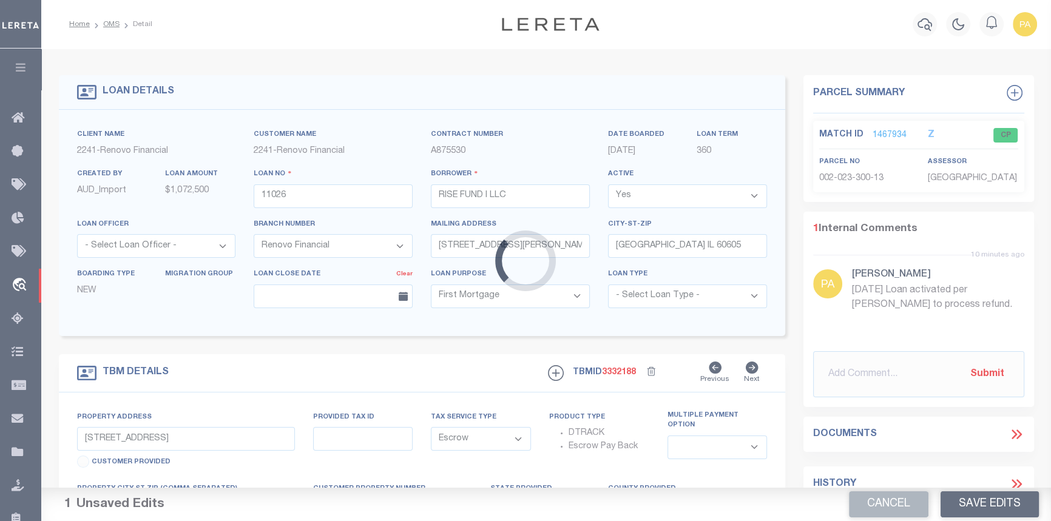
select select
type textarea "LEGAL REQUIRED"
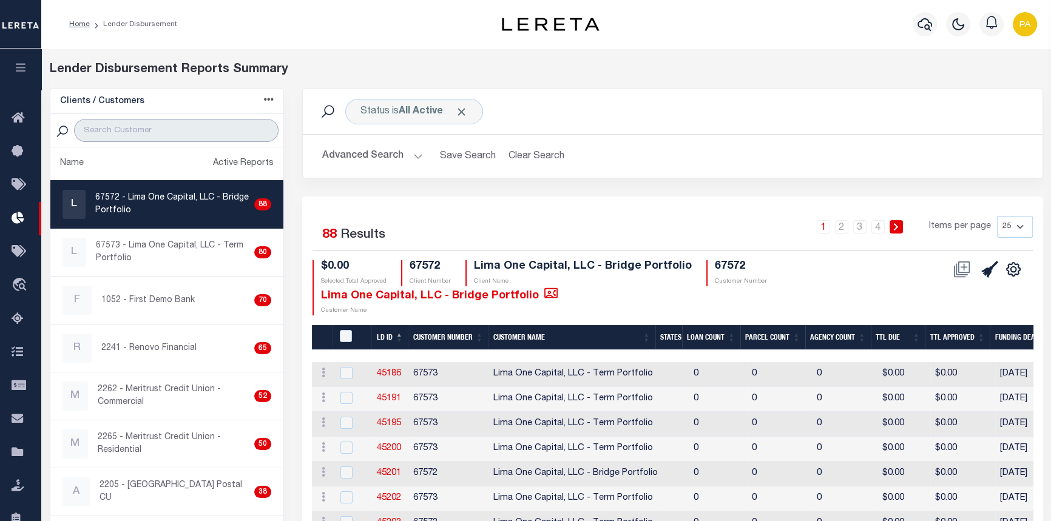
click at [127, 138] on input "search" at bounding box center [176, 130] width 204 height 23
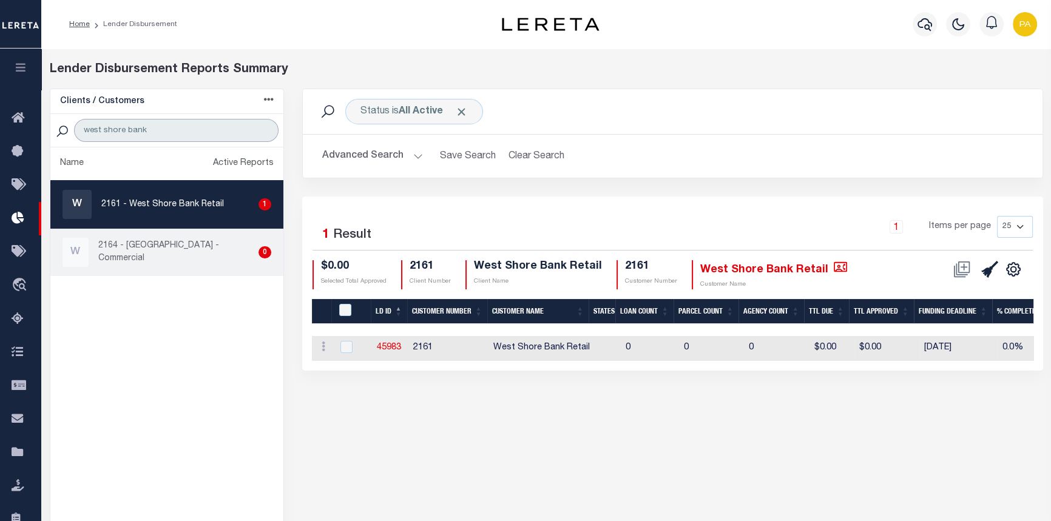
type input "west shore bank"
click at [175, 255] on p "2164 - [GEOGRAPHIC_DATA] - Commercial" at bounding box center [175, 252] width 155 height 25
checkbox input "true"
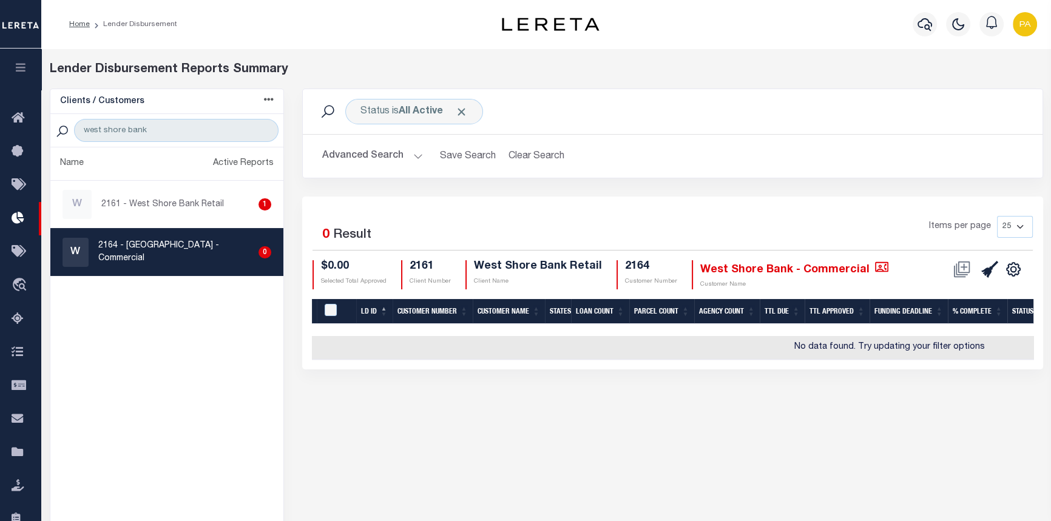
click at [131, 241] on div "W 2164 - [GEOGRAPHIC_DATA] - Commercial 0" at bounding box center [166, 252] width 209 height 29
click at [132, 252] on p "2164 - [GEOGRAPHIC_DATA] - Commercial" at bounding box center [175, 252] width 155 height 25
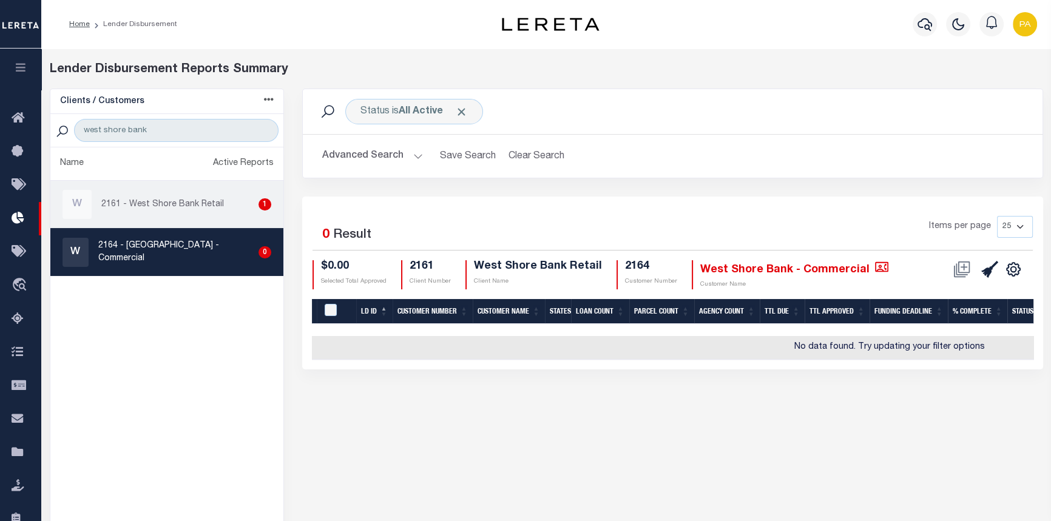
click at [157, 211] on div "W 2161 - West Shore Bank Retail 1" at bounding box center [166, 204] width 209 height 29
checkbox input "true"
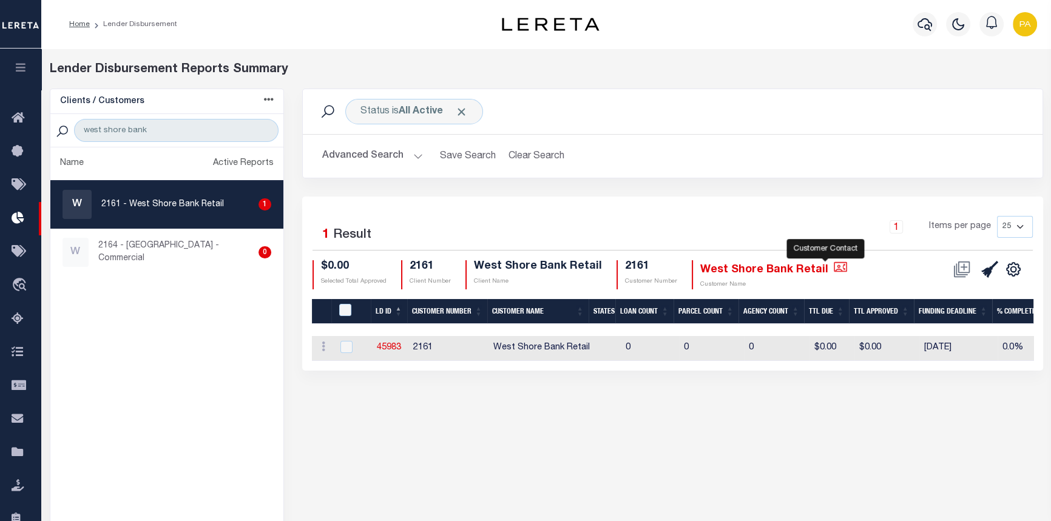
click at [834, 268] on icon "" at bounding box center [840, 266] width 13 height 13
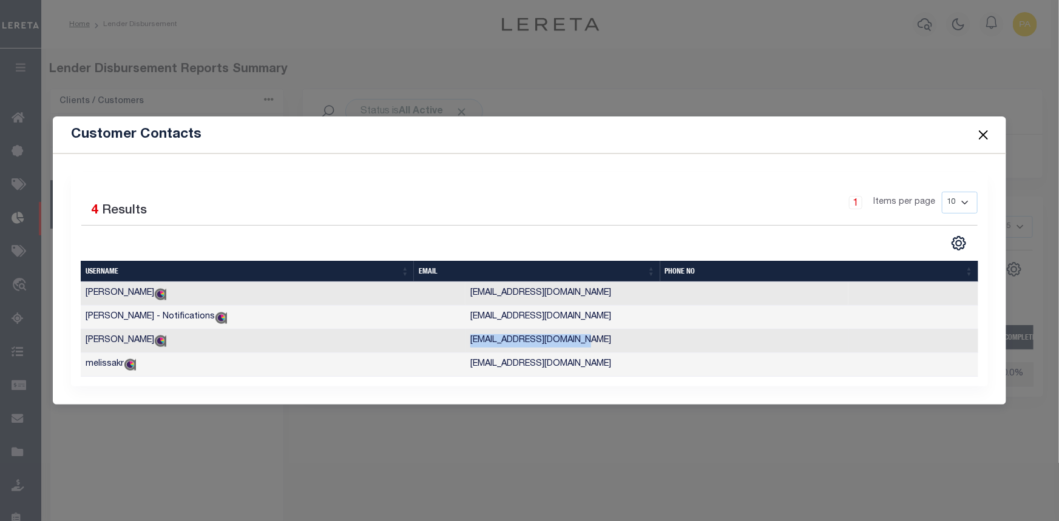
drag, startPoint x: 411, startPoint y: 343, endPoint x: 529, endPoint y: 346, distance: 118.4
click at [529, 346] on td "[EMAIL_ADDRESS][DOMAIN_NAME]" at bounding box center [656, 341] width 383 height 24
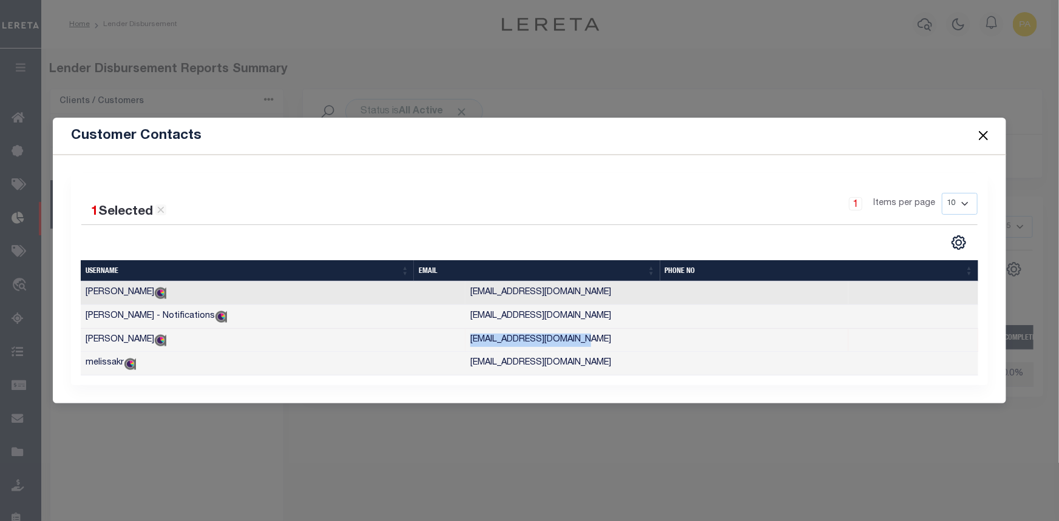
copy td "[EMAIL_ADDRESS][DOMAIN_NAME]"
click at [980, 133] on button "Close" at bounding box center [983, 136] width 16 height 16
